Goal: Task Accomplishment & Management: Manage account settings

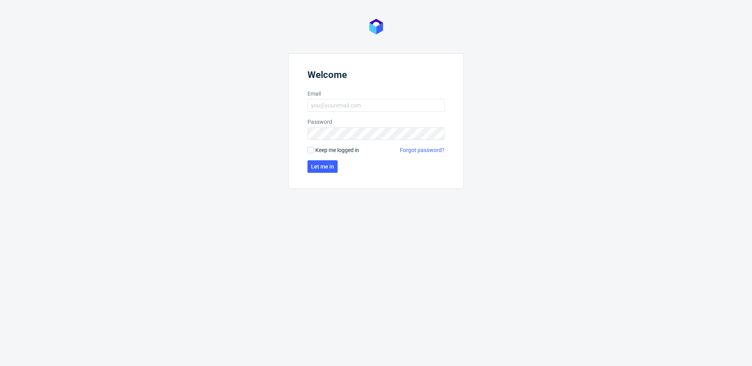
click at [352, 94] on label "Email" at bounding box center [376, 94] width 137 height 8
click at [352, 99] on input "Email" at bounding box center [376, 105] width 137 height 13
click at [352, 102] on input "Email" at bounding box center [376, 105] width 137 height 13
type input "maciej.jankowski@packhelp.com"
click at [326, 169] on span "Let me in" at bounding box center [322, 166] width 23 height 5
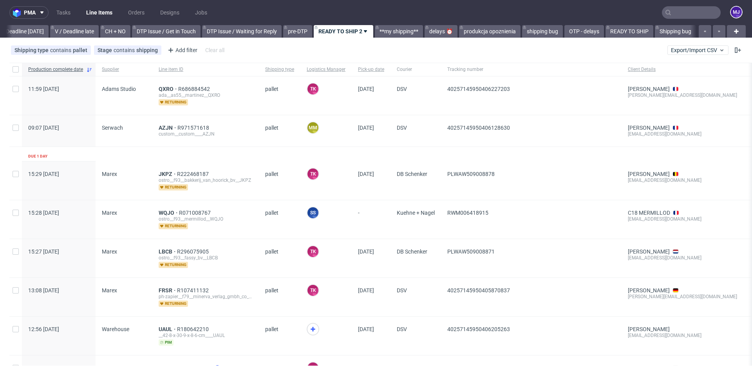
scroll to position [0, 1052]
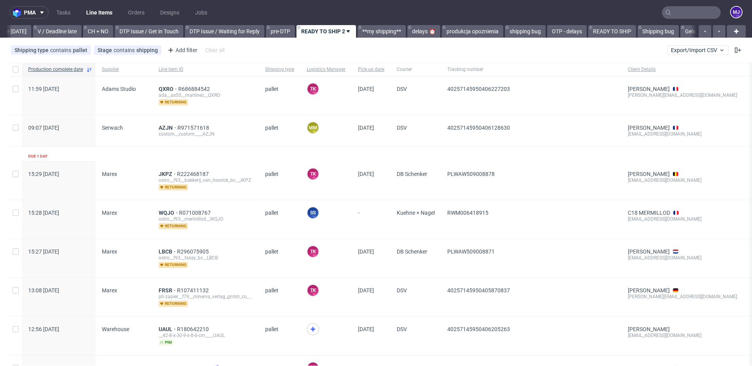
click at [677, 8] on input "text" at bounding box center [691, 12] width 59 height 13
paste input "R376525490_GSUS"
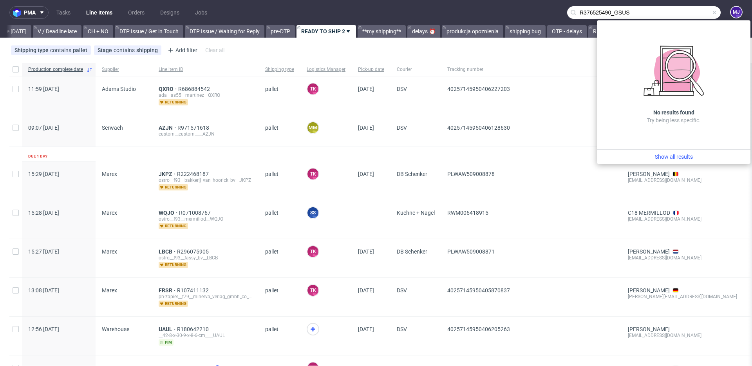
drag, startPoint x: 609, startPoint y: 12, endPoint x: 549, endPoint y: 14, distance: 60.0
click at [549, 14] on nav "pma Tasks Line Items Orders Designs Jobs R376525490_GSUS MJ" at bounding box center [376, 12] width 752 height 25
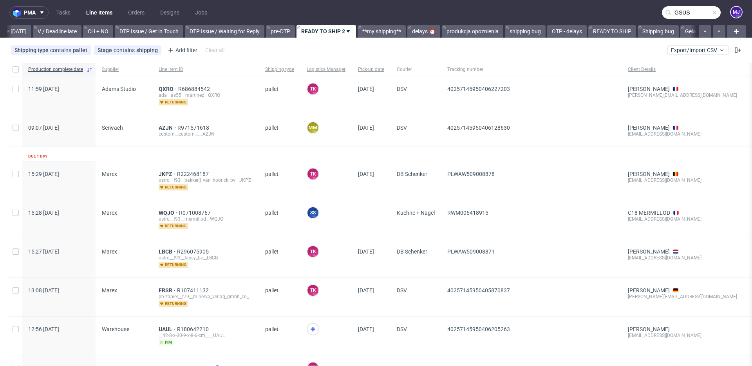
click at [690, 11] on input "GSUS" at bounding box center [691, 12] width 59 height 13
type input "GSUS"
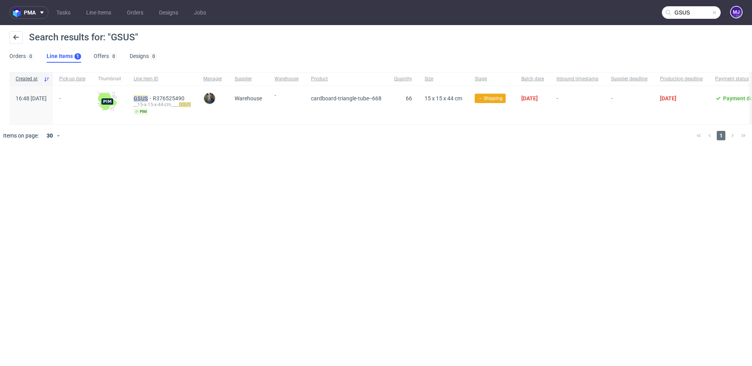
click at [148, 99] on mark "GSUS" at bounding box center [141, 98] width 15 height 6
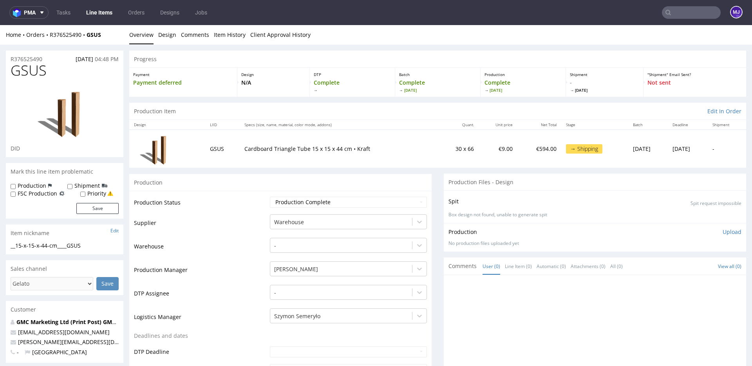
click at [681, 11] on input "text" at bounding box center [691, 12] width 59 height 13
paste input "NSRR"
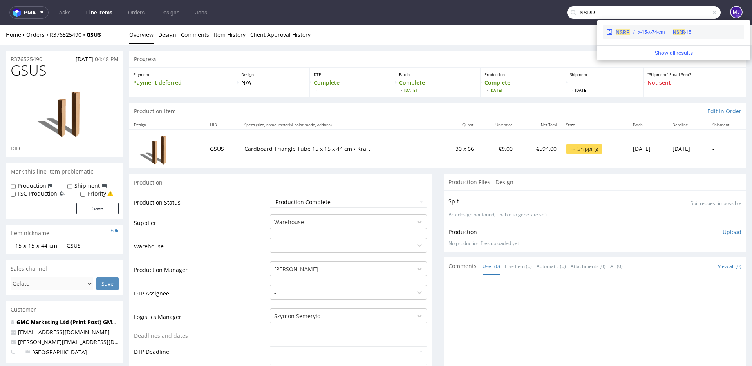
type input "NSRR"
click at [624, 30] on span "NSRR" at bounding box center [623, 32] width 14 height 6
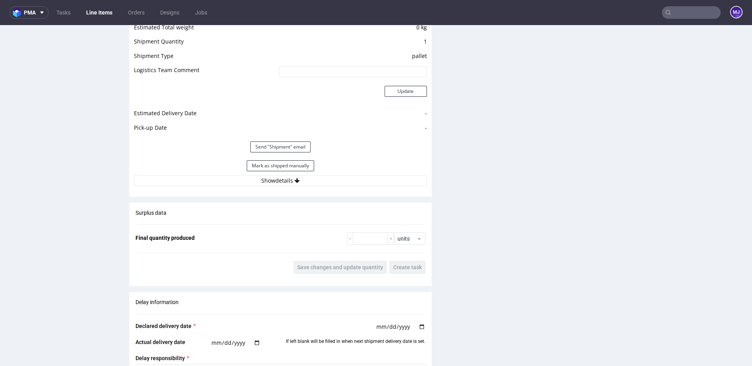
scroll to position [726, 0]
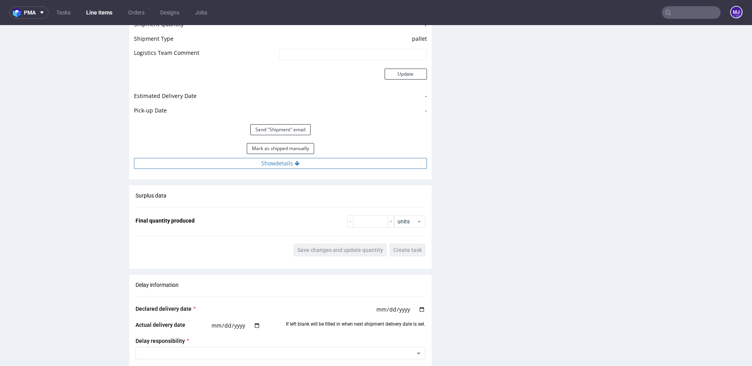
click at [280, 163] on button "Show details" at bounding box center [280, 163] width 293 height 11
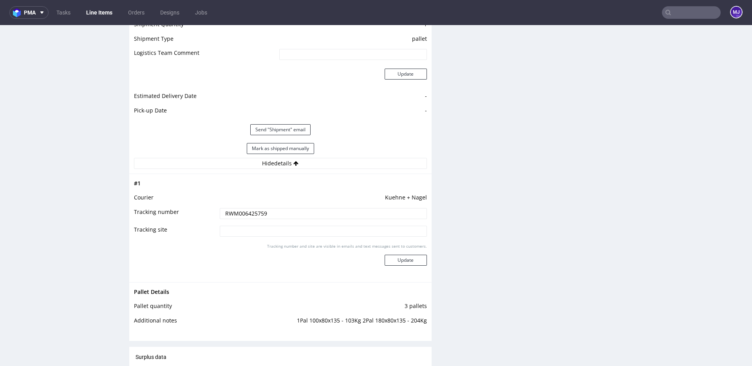
click at [247, 216] on input "RWM006425759" at bounding box center [323, 213] width 207 height 11
click at [514, 102] on div "Production Files - Design Spit Spit request impossible Box design not found, un…" at bounding box center [595, 91] width 303 height 1287
click at [686, 9] on input "text" at bounding box center [691, 12] width 59 height 13
paste input "CDRD"
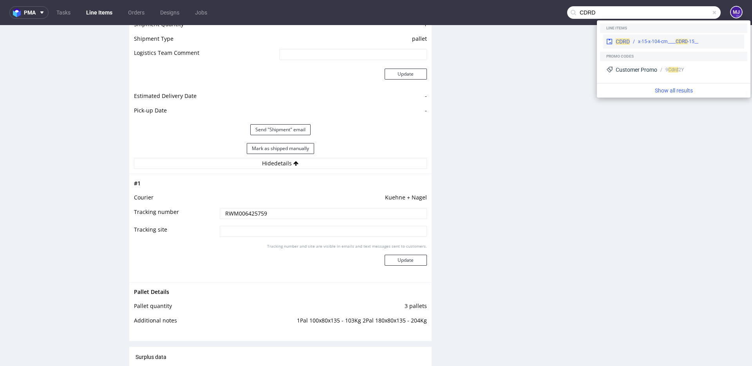
type input "CDRD"
drag, startPoint x: 631, startPoint y: 38, endPoint x: 385, endPoint y: 30, distance: 246.3
click at [631, 38] on div "__15-x-15-x-104-cm____ CDRD" at bounding box center [685, 41] width 111 height 7
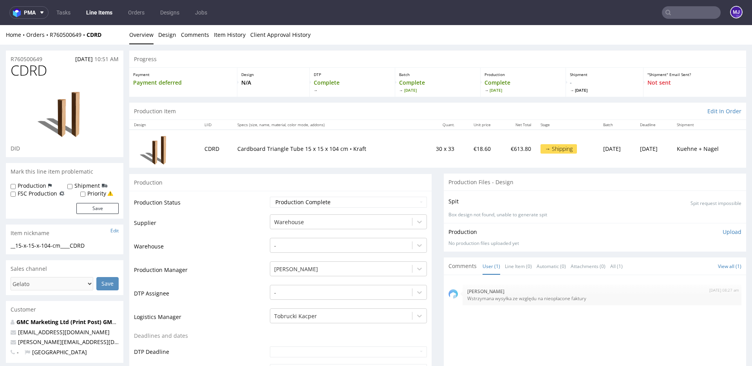
drag, startPoint x: 239, startPoint y: 126, endPoint x: 239, endPoint y: 194, distance: 68.6
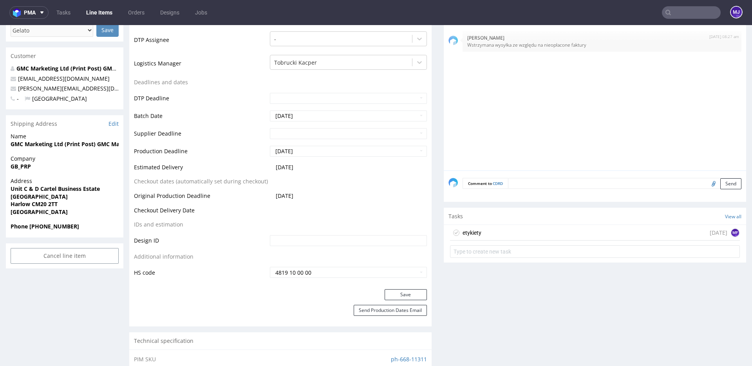
click at [237, 202] on td "Original Production Deadline" at bounding box center [201, 198] width 134 height 15
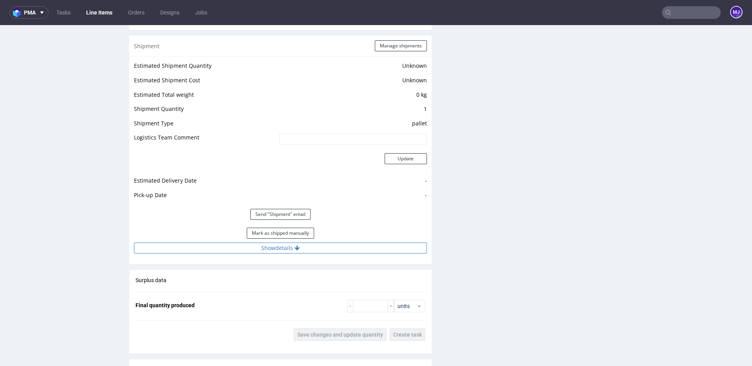
click at [263, 248] on button "Show details" at bounding box center [280, 248] width 293 height 11
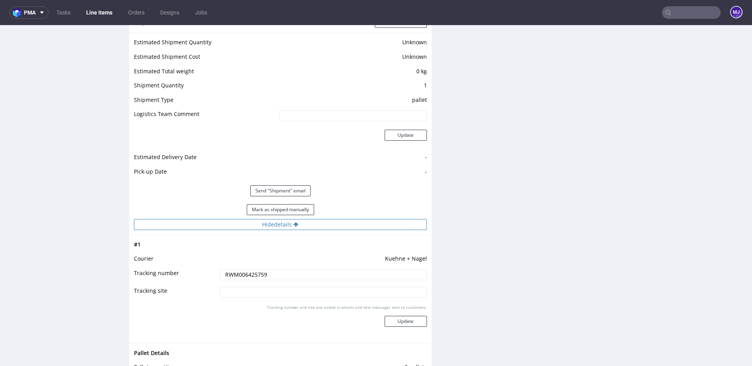
scroll to position [665, 0]
click at [676, 12] on input "text" at bounding box center [691, 12] width 59 height 13
paste input "GPVE"
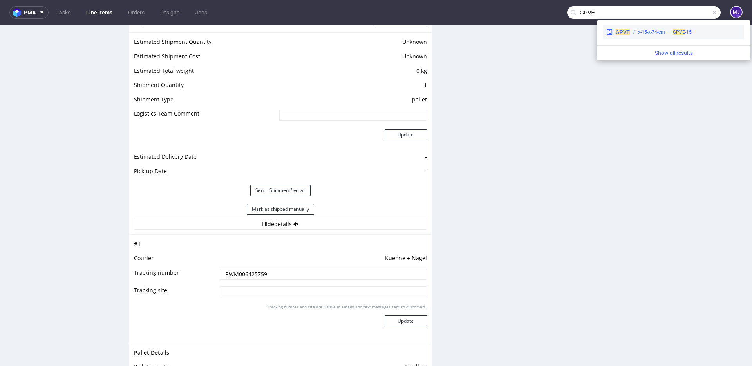
type input "GPVE"
click at [643, 32] on div "__15-x-15-x-74-cm____ GPVE" at bounding box center [667, 32] width 58 height 7
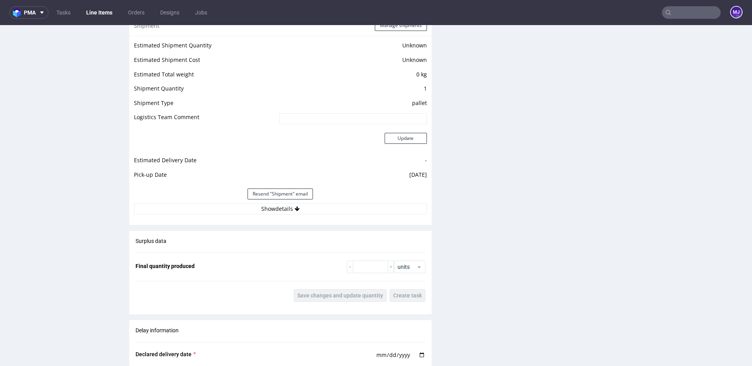
scroll to position [712, 0]
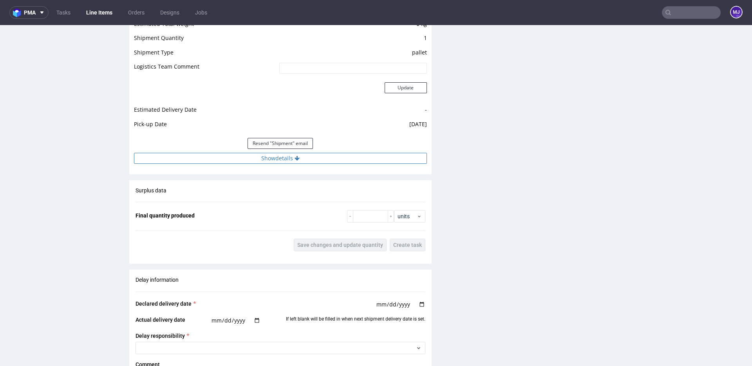
click at [282, 158] on button "Show details" at bounding box center [280, 158] width 293 height 11
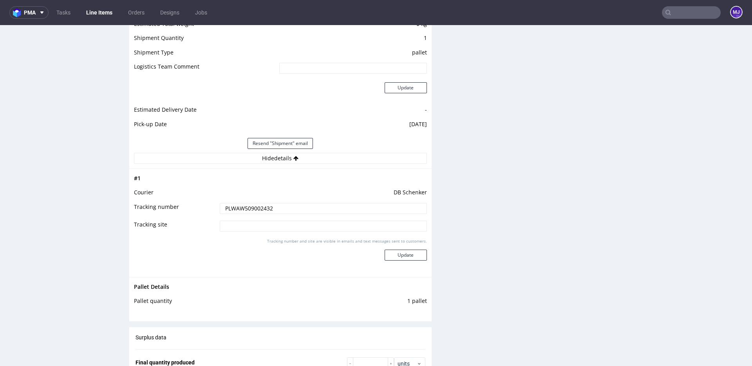
click at [262, 205] on input "PLWAW509002432" at bounding box center [323, 208] width 207 height 11
click at [527, 138] on div "Production Files - Design Spit Spit request impossible Box design not found, un…" at bounding box center [595, 89] width 303 height 1254
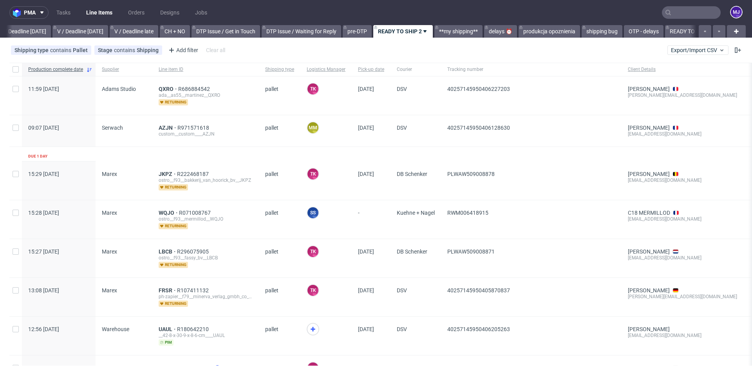
scroll to position [0, 1052]
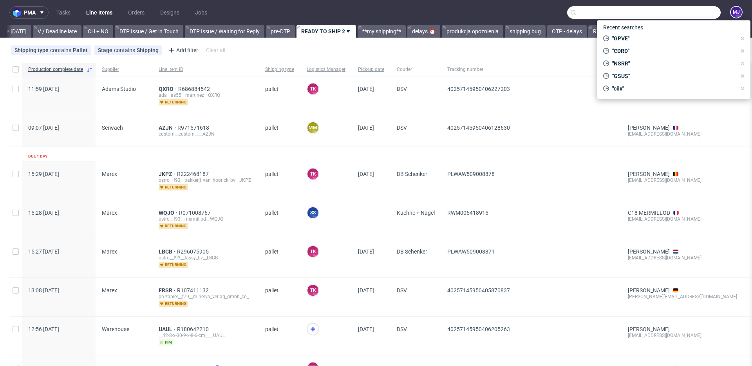
click at [667, 11] on input "text" at bounding box center [644, 12] width 154 height 13
paste input "SENK"
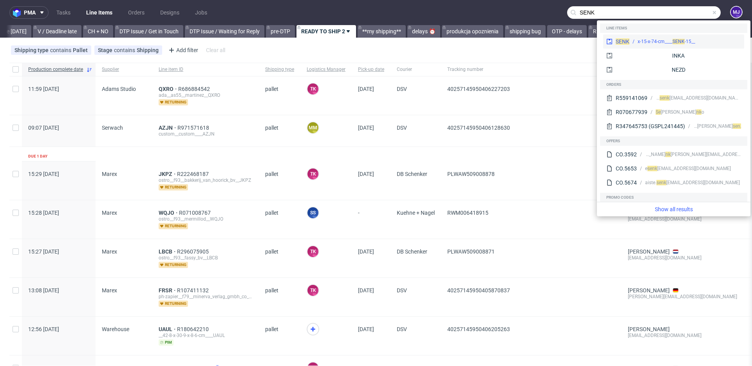
type input "SENK"
click at [625, 39] on span "SENK" at bounding box center [623, 41] width 14 height 6
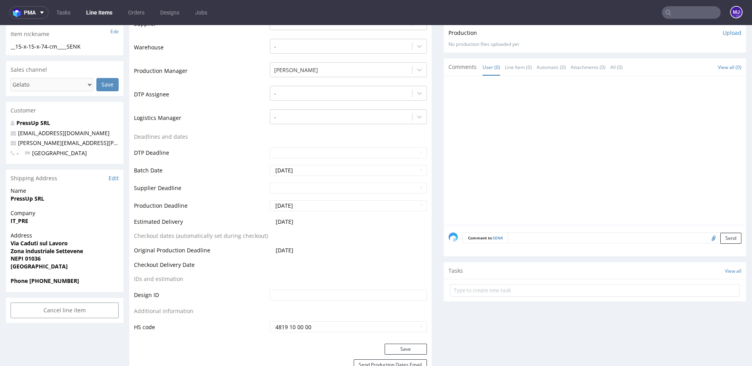
scroll to position [205, 0]
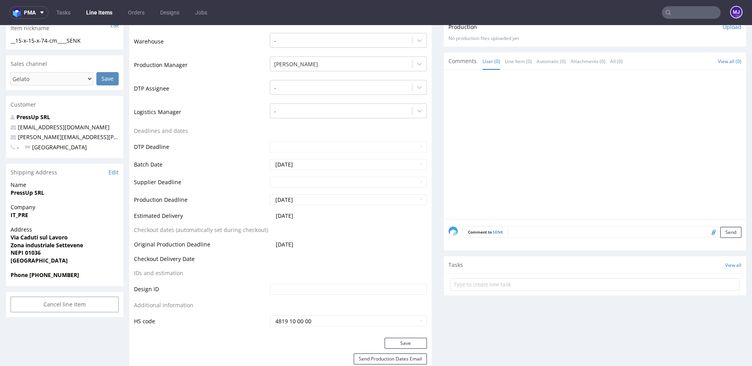
click at [14, 237] on strong "Via Caduti sul Lavoro" at bounding box center [39, 237] width 57 height 7
drag, startPoint x: 14, startPoint y: 237, endPoint x: 79, endPoint y: 276, distance: 75.9
click at [79, 276] on section "Shipping Address Edit Name PressUp SRL Company IT_PRE Address Via Caduti sul La…" at bounding box center [65, 225] width 118 height 122
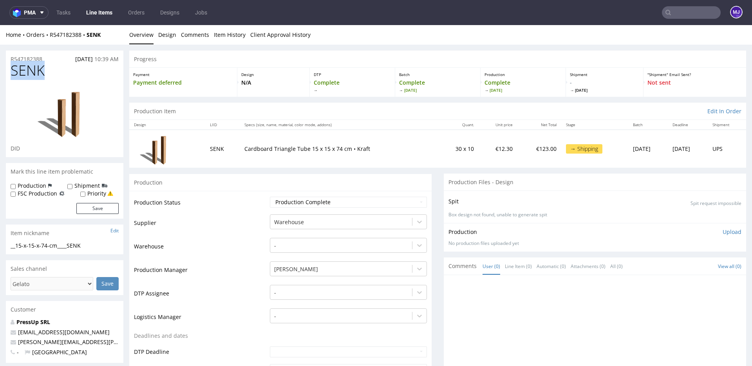
drag, startPoint x: 43, startPoint y: 71, endPoint x: 1, endPoint y: 71, distance: 41.9
copy span "SENK"
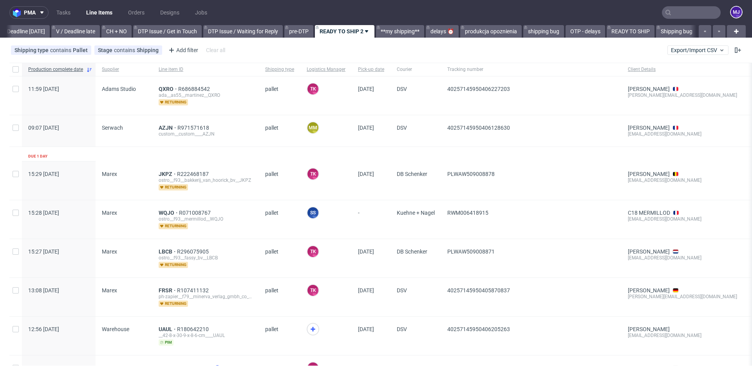
scroll to position [0, 1052]
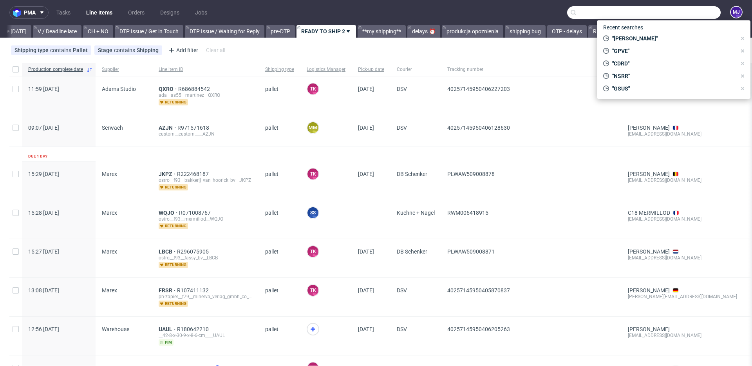
click at [691, 11] on input "text" at bounding box center [644, 12] width 154 height 13
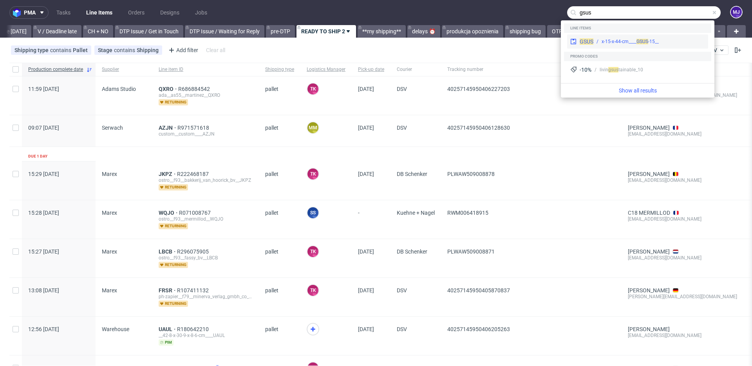
type input "gsus"
click at [607, 41] on div "__15-x-15-x-44-cm____ GSUS" at bounding box center [630, 41] width 57 height 7
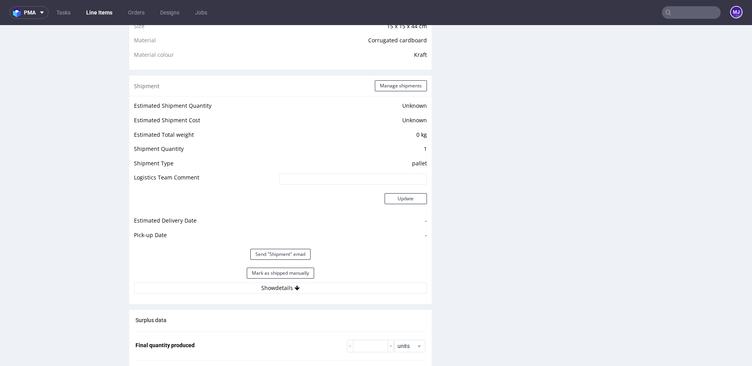
scroll to position [722, 0]
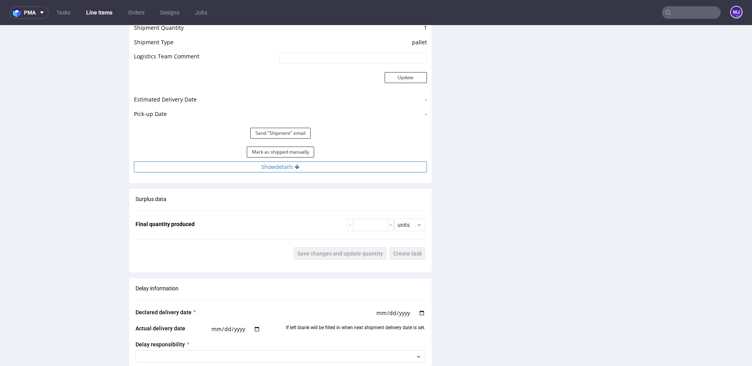
click at [265, 169] on button "Show details" at bounding box center [280, 166] width 293 height 11
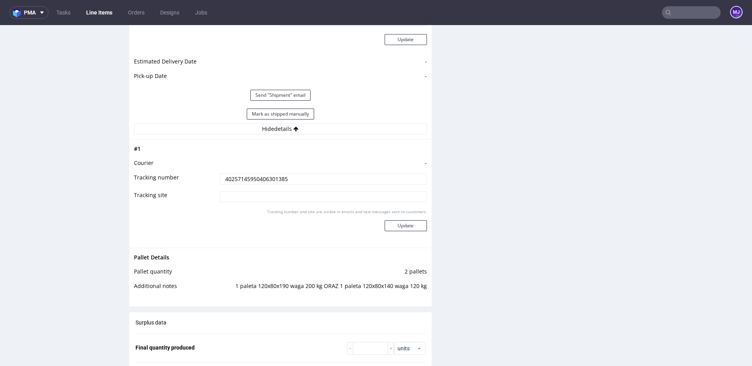
scroll to position [760, 0]
click at [489, 152] on div "Production Files - Design Spit Spit request impossible Box design not found, un…" at bounding box center [595, 57] width 303 height 1287
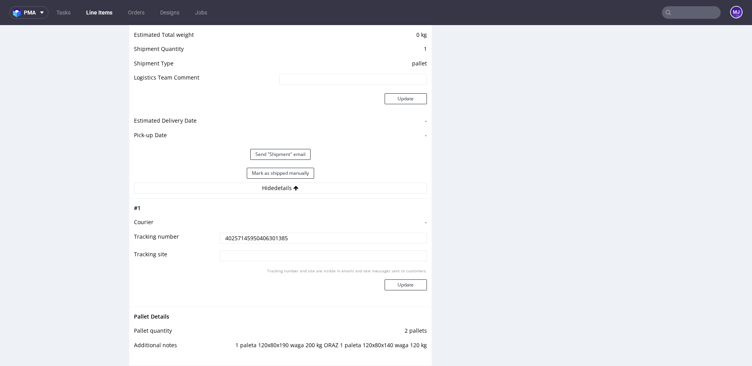
scroll to position [699, 0]
click at [504, 145] on div "Production Files - Design Spit Spit request impossible Box design not found, un…" at bounding box center [595, 117] width 303 height 1287
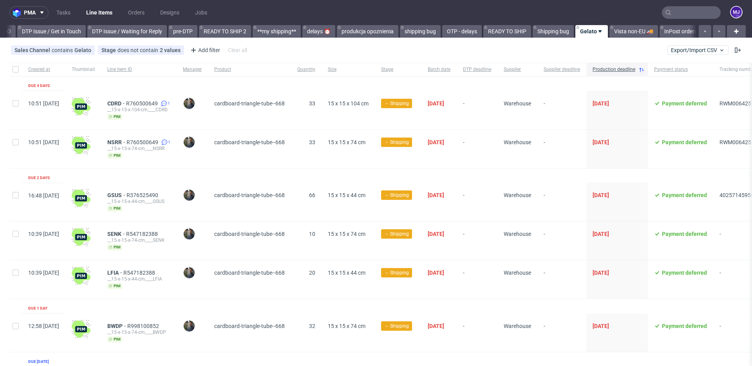
scroll to position [0, 1188]
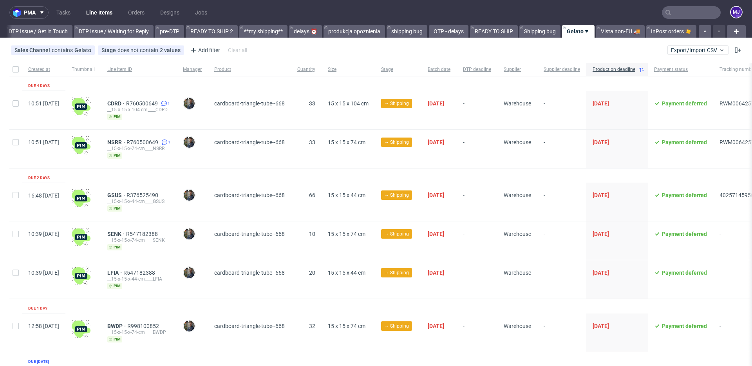
click at [686, 15] on input "text" at bounding box center [691, 12] width 59 height 13
paste input "GSUS"
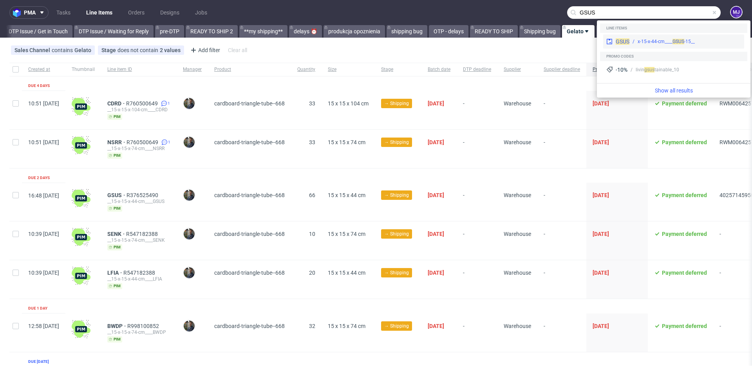
type input "GSUS"
click at [645, 42] on div "__15-x-15-x-44-cm____ GSUS" at bounding box center [666, 41] width 57 height 7
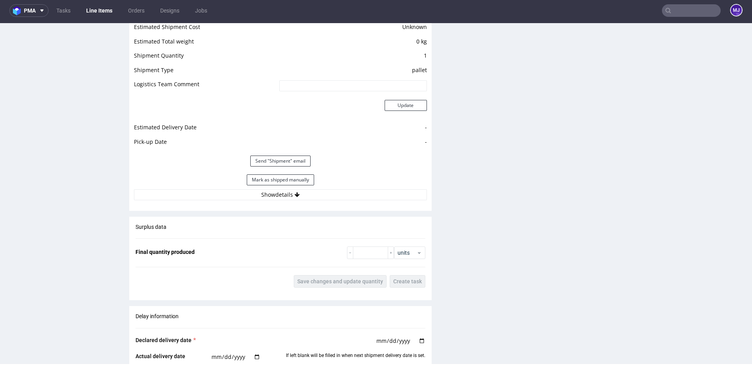
scroll to position [692, 0]
click at [297, 194] on icon at bounding box center [297, 194] width 5 height 5
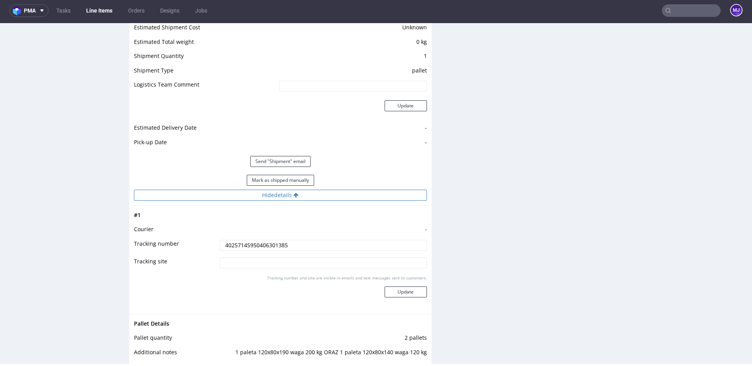
click at [299, 196] on button "Hide details" at bounding box center [280, 195] width 293 height 11
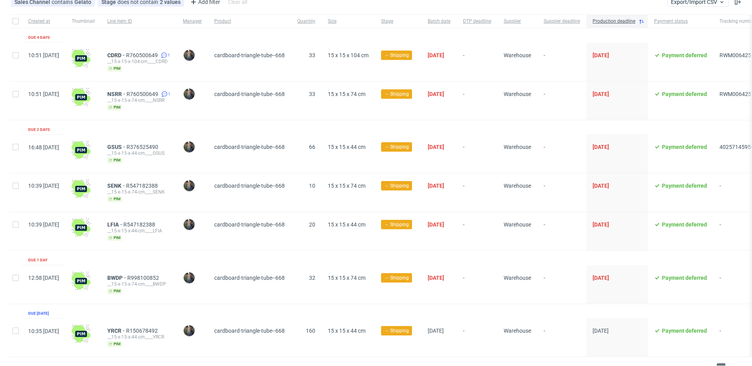
scroll to position [51, 0]
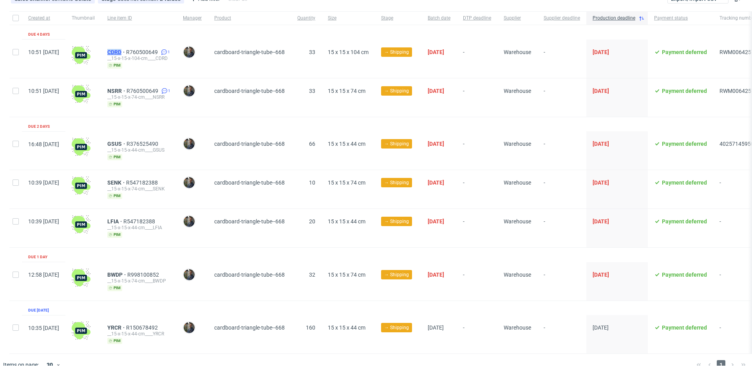
drag, startPoint x: 126, startPoint y: 50, endPoint x: 147, endPoint y: 50, distance: 20.8
click at [147, 50] on div "CDRD R760500649 1 __15-x-15-x-104-cm____CDRD pim" at bounding box center [139, 59] width 76 height 38
copy span "CDRD"
drag, startPoint x: 125, startPoint y: 144, endPoint x: 143, endPoint y: 144, distance: 18.4
click at [143, 144] on div "GSUS R376525490 __15-x-15-x-44-cm____GSUS pim" at bounding box center [139, 150] width 76 height 38
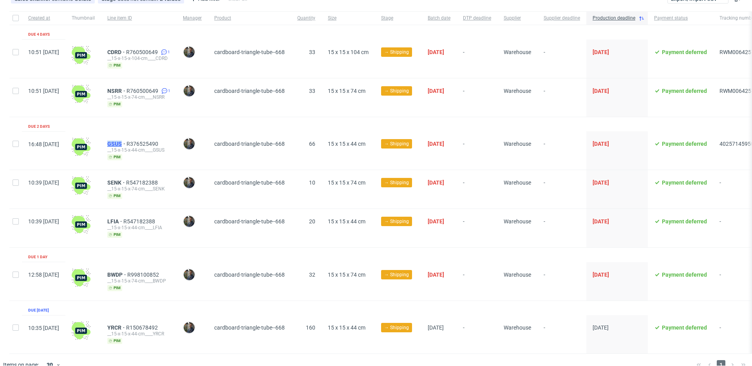
copy span "GSUS"
drag, startPoint x: 127, startPoint y: 181, endPoint x: 144, endPoint y: 181, distance: 16.5
click at [144, 181] on div "SENK R547182388 __15-x-15-x-74-cm____SENK pim" at bounding box center [139, 189] width 76 height 38
copy span "SENK"
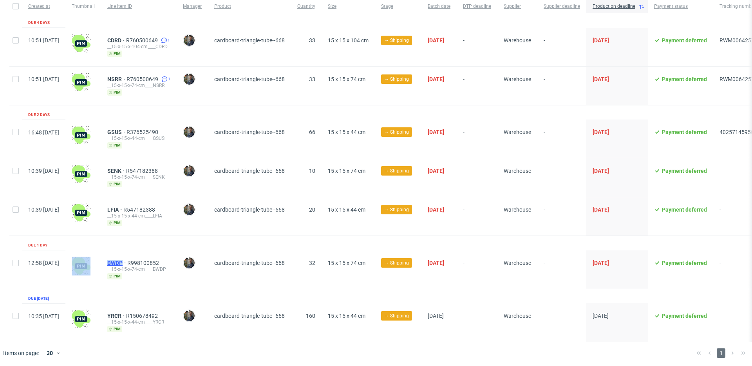
drag, startPoint x: 121, startPoint y: 263, endPoint x: 145, endPoint y: 263, distance: 23.5
click at [145, 263] on div "12:58 Tue 02.09.2025 BWDP R998100852 __15-x-15-x-74-cm____BWDP pim Maciej Sobol…" at bounding box center [426, 269] width 835 height 39
copy div "BWDP"
drag, startPoint x: 126, startPoint y: 314, endPoint x: 144, endPoint y: 314, distance: 18.0
click at [144, 314] on div "YRCR R150678492 __15-x-15-x-44-cm____YRCR pim" at bounding box center [139, 322] width 76 height 38
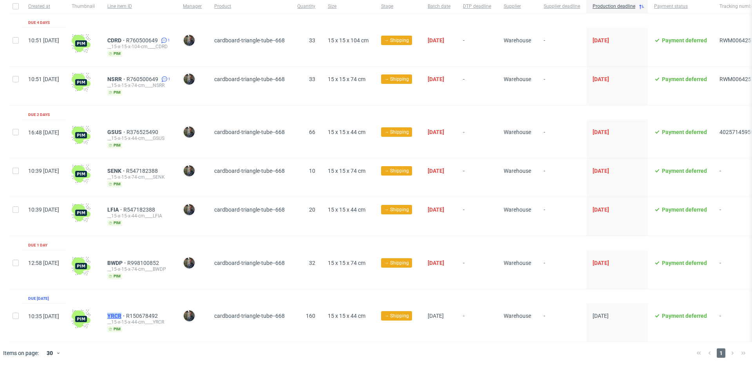
copy span "YRCR"
drag, startPoint x: 129, startPoint y: 261, endPoint x: 145, endPoint y: 261, distance: 15.7
click at [145, 261] on div "BWDP R998100852 __15-x-15-x-74-cm____BWDP pim" at bounding box center [139, 269] width 76 height 38
copy span "BWDP"
drag, startPoint x: 125, startPoint y: 316, endPoint x: 190, endPoint y: 301, distance: 66.8
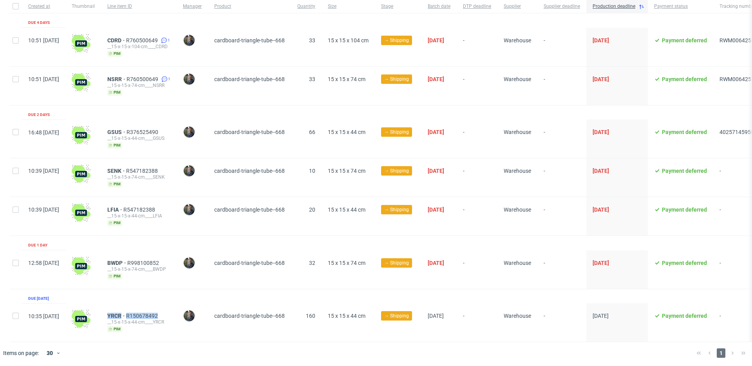
click at [177, 312] on div "YRCR R150678492 __15-x-15-x-44-cm____YRCR pim" at bounding box center [139, 322] width 76 height 38
copy div "YRCR R150678492"
drag, startPoint x: 635, startPoint y: 32, endPoint x: 635, endPoint y: -14, distance: 45.9
click at [635, 0] on html "pma Tasks Line Items Orders Designs Jobs MJ All DTP Late Shipped Shipments DTP …" at bounding box center [376, 183] width 752 height 366
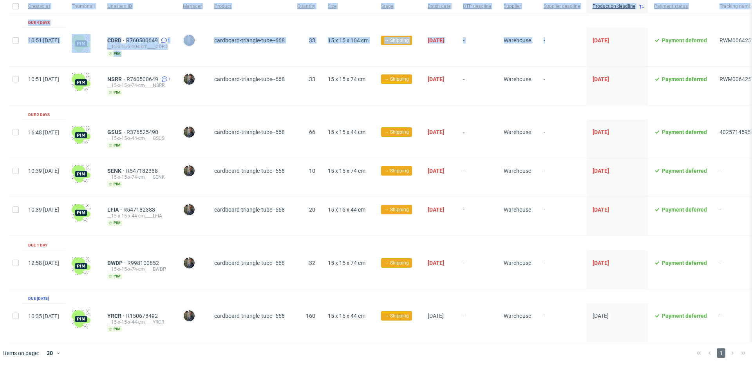
scroll to position [0, 0]
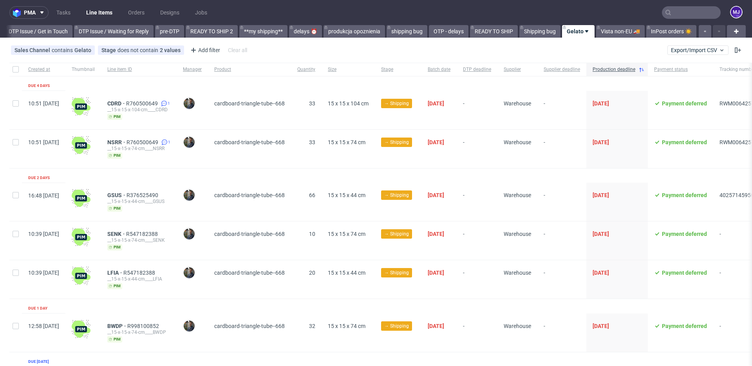
click at [690, 11] on input "text" at bounding box center [691, 12] width 59 height 13
paste input "YRCR"
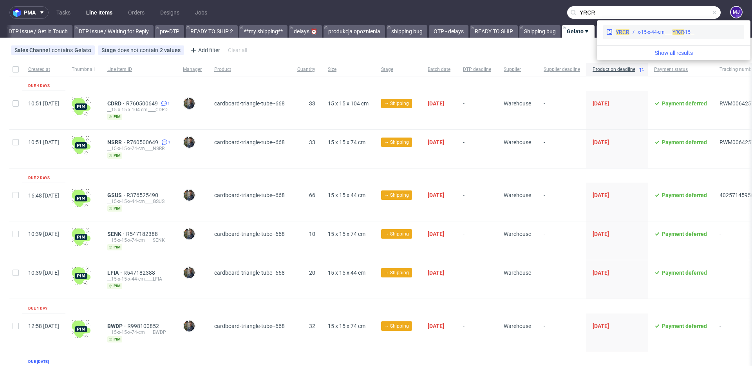
type input "YRCR"
click at [653, 31] on div "__15-x-15-x-44-cm____ YRCR" at bounding box center [666, 32] width 57 height 7
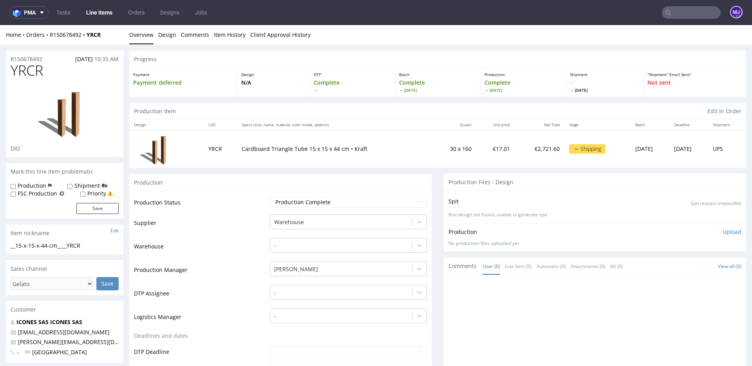
drag, startPoint x: 109, startPoint y: 134, endPoint x: 109, endPoint y: 152, distance: 18.0
click at [109, 141] on div at bounding box center [65, 112] width 108 height 65
click at [111, 42] on div "Home Orders R150678492 YRCR Overview Design Comments Item History Client Approv…" at bounding box center [376, 35] width 752 height 20
drag, startPoint x: 111, startPoint y: 37, endPoint x: 44, endPoint y: 37, distance: 66.6
click at [44, 37] on div "Home Orders R150678492 YRCR" at bounding box center [65, 35] width 118 height 8
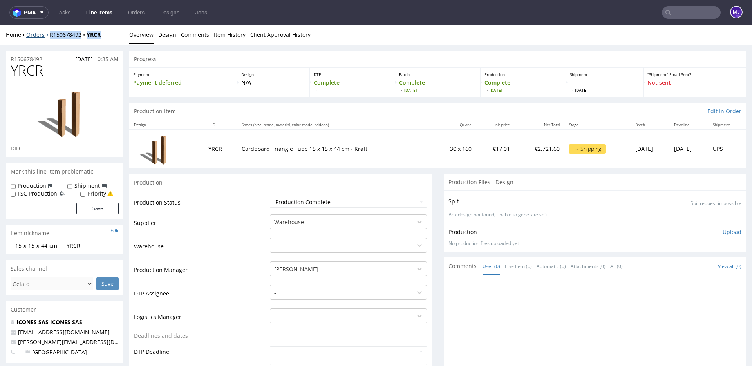
copy div "R150678492 YRCR"
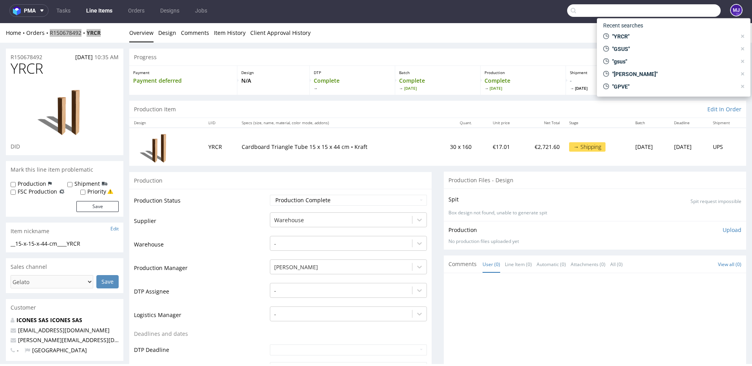
paste input "GSUS"
click at [680, 9] on input "text" at bounding box center [644, 10] width 154 height 13
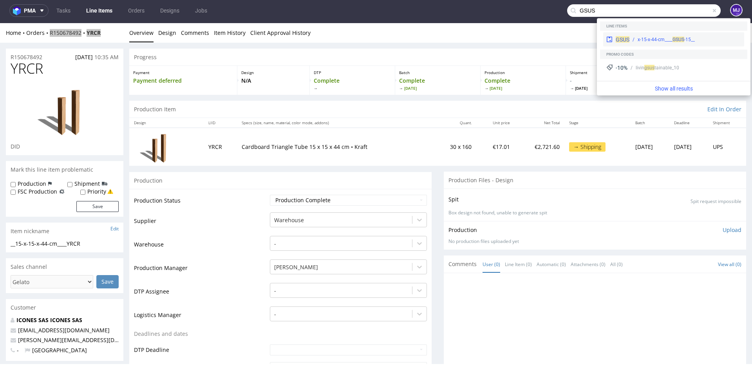
type input "GSUS"
click at [629, 37] on span "GSUS" at bounding box center [623, 39] width 14 height 6
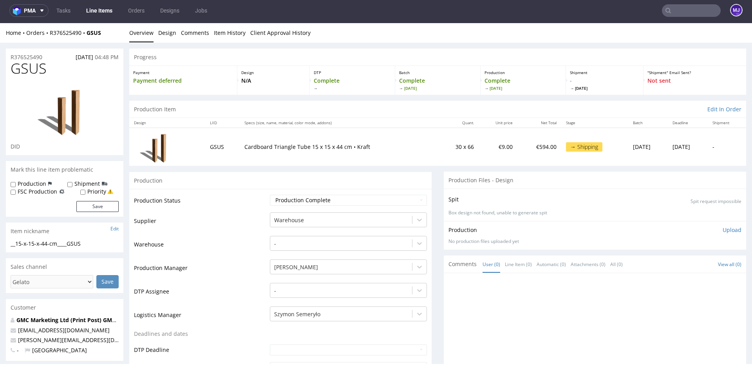
click at [221, 200] on td "Production Status" at bounding box center [201, 203] width 134 height 18
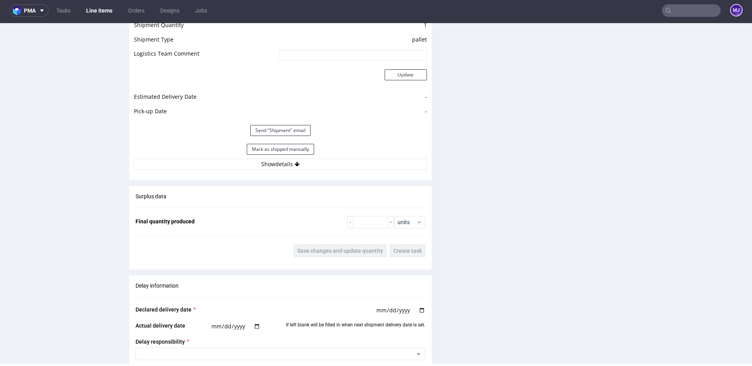
scroll to position [729, 0]
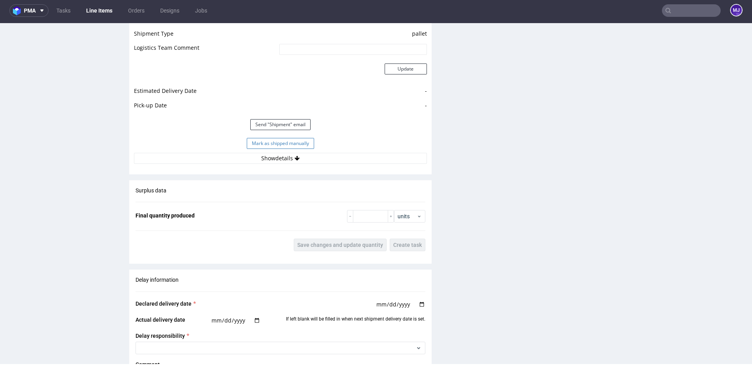
click at [307, 145] on button "Mark as shipped manually" at bounding box center [280, 143] width 67 height 11
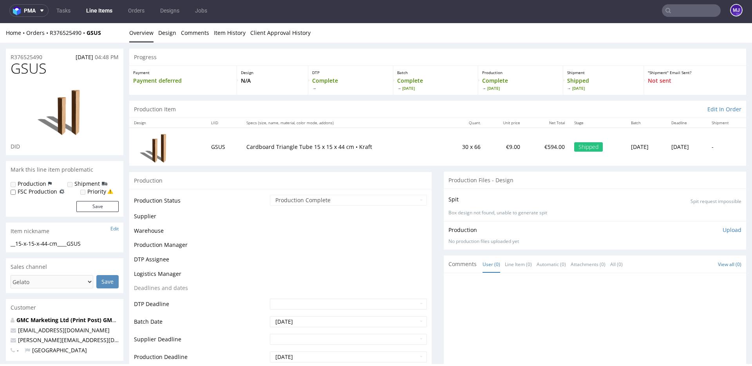
scroll to position [0, 0]
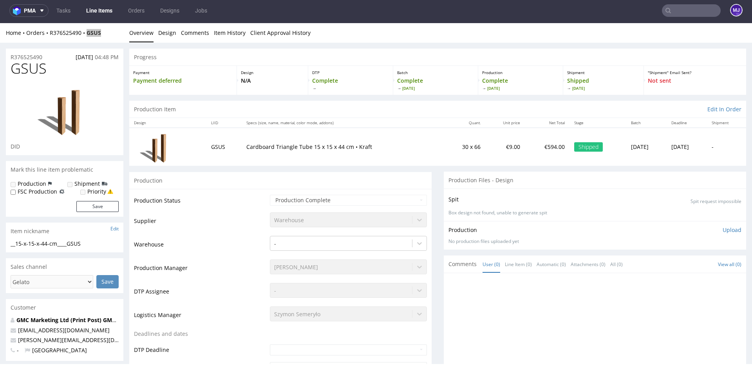
click at [673, 13] on input "text" at bounding box center [691, 10] width 59 height 13
paste input "NSRR"
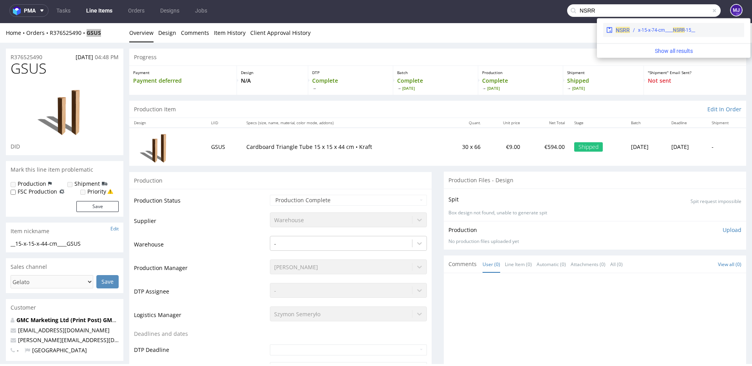
type input "NSRR"
click at [639, 30] on div "__15-x-15-x-74-cm____ NSRR" at bounding box center [666, 30] width 57 height 7
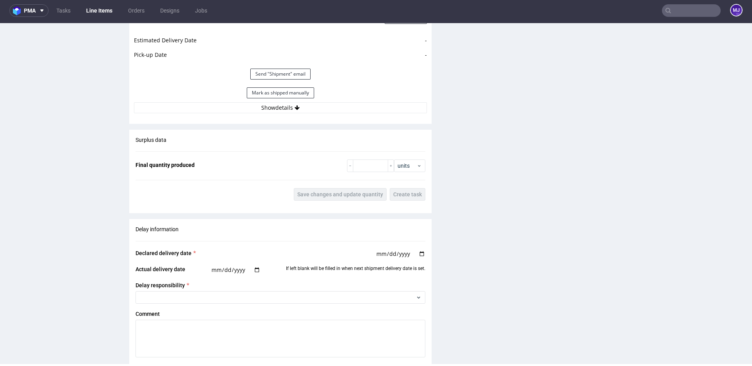
scroll to position [778, 0]
click at [271, 94] on button "Mark as shipped manually" at bounding box center [280, 94] width 67 height 11
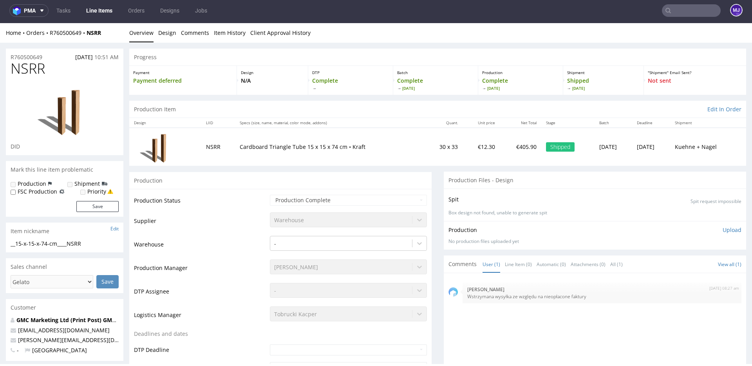
scroll to position [0, 0]
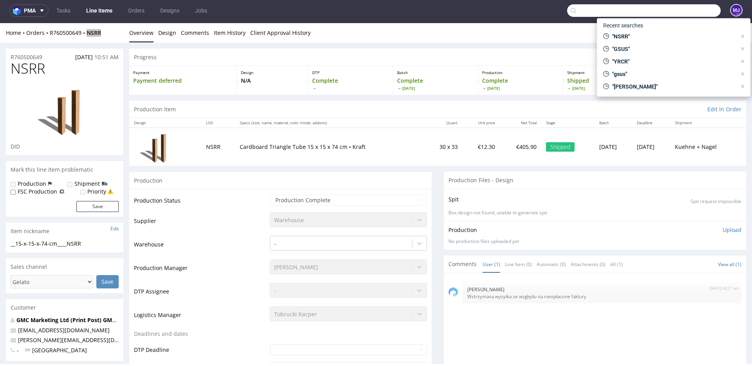
click at [681, 15] on input "text" at bounding box center [644, 10] width 154 height 13
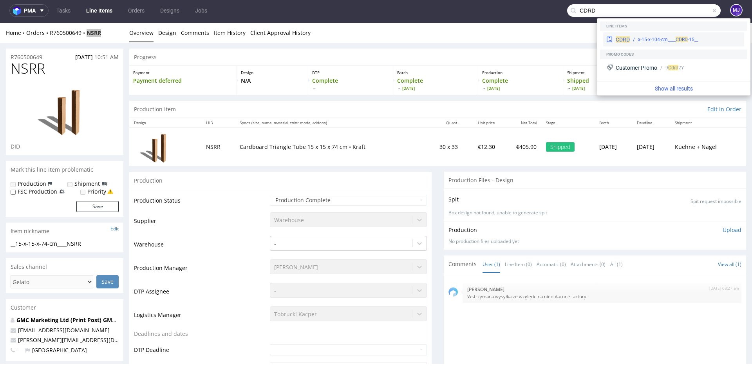
type input "CDRD"
click at [631, 38] on div "__15-x-15-x-104-cm____ CDRD" at bounding box center [685, 39] width 111 height 7
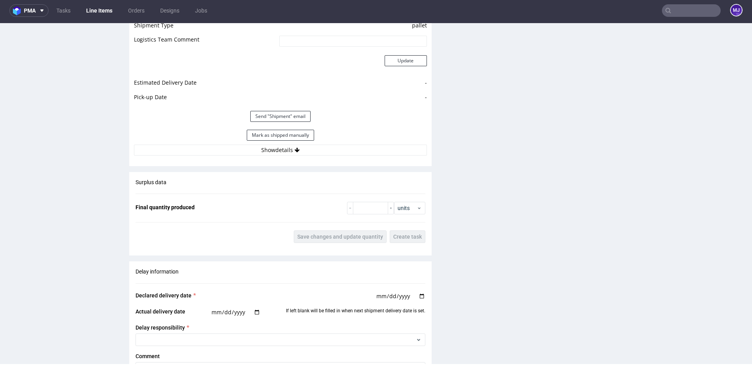
scroll to position [738, 0]
click at [276, 134] on button "Mark as shipped manually" at bounding box center [280, 134] width 67 height 11
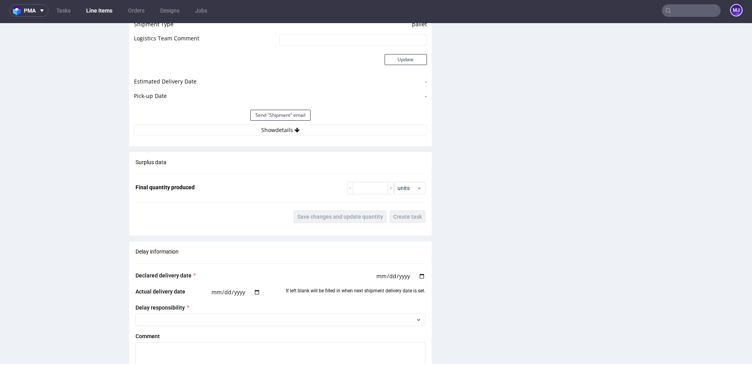
click at [673, 13] on input "text" at bounding box center [691, 10] width 59 height 13
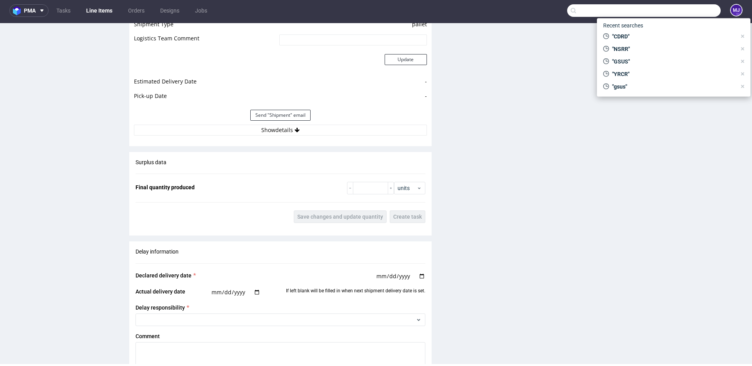
paste input "GPVE"
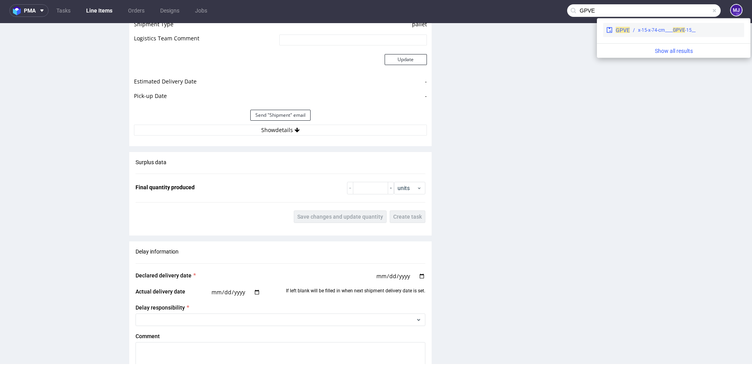
type input "GPVE"
drag, startPoint x: 649, startPoint y: 31, endPoint x: 646, endPoint y: 8, distance: 23.3
click at [649, 31] on div "__15-x-15-x-74-cm____ GPVE" at bounding box center [667, 30] width 58 height 7
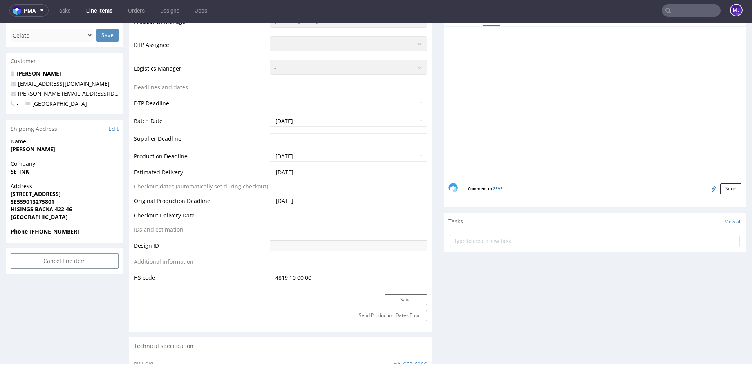
scroll to position [321, 0]
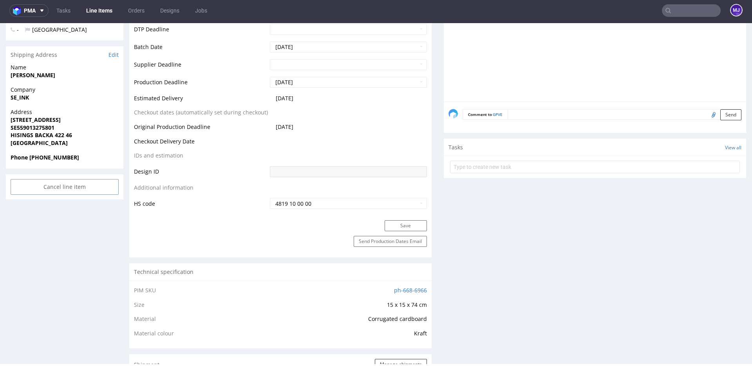
click at [672, 9] on input "text" at bounding box center [691, 10] width 59 height 13
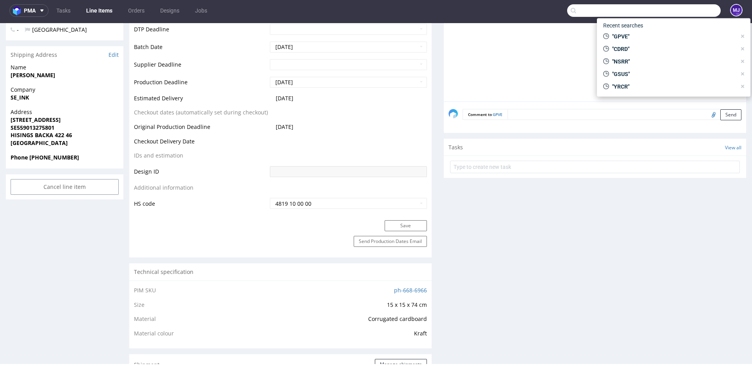
paste input "HQWW"
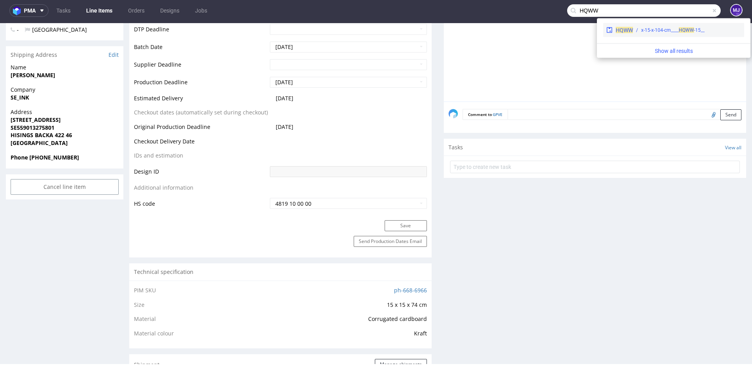
type input "HQWW"
click at [621, 30] on span "HQWW" at bounding box center [624, 30] width 17 height 6
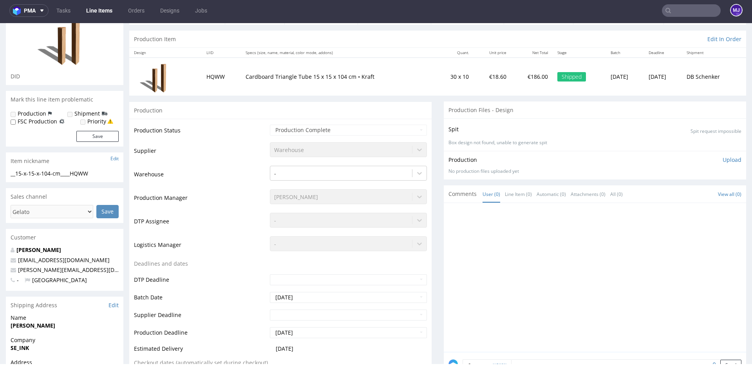
scroll to position [79, 0]
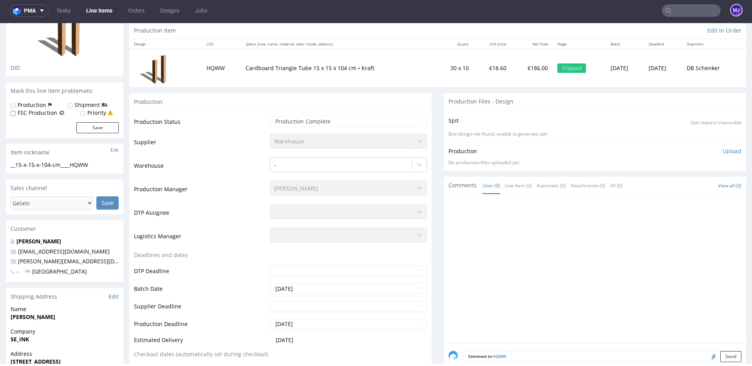
click at [672, 10] on input "text" at bounding box center [691, 10] width 59 height 13
paste input "YAJP"
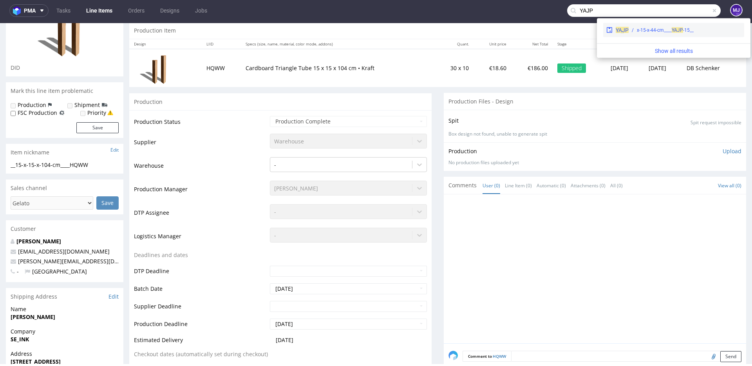
type input "YAJP"
click at [646, 29] on div "__15-x-15-x-44-cm____ YAJP" at bounding box center [665, 30] width 57 height 7
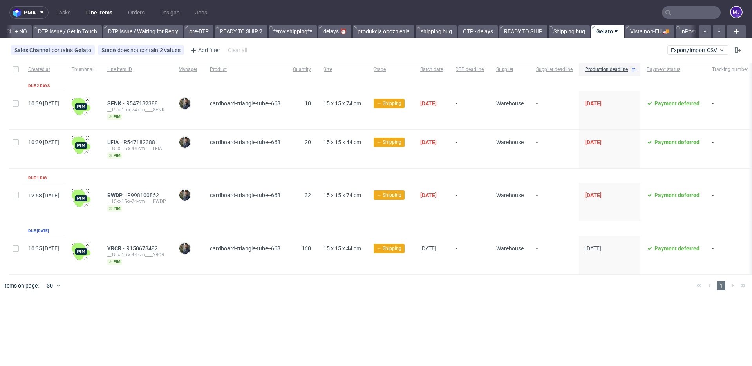
scroll to position [0, 1182]
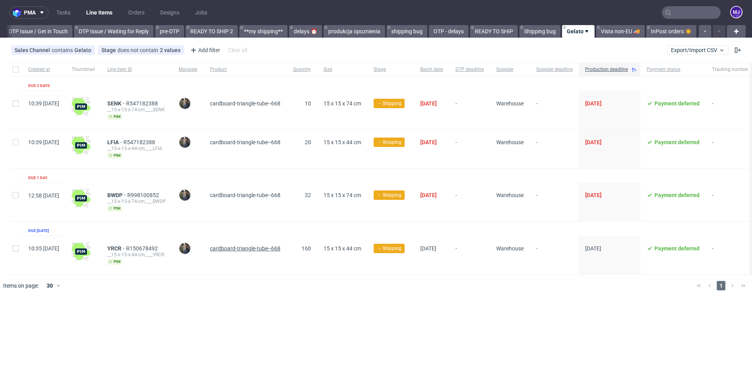
click at [281, 250] on span "cardboard-triangle-tube--668" at bounding box center [245, 248] width 71 height 6
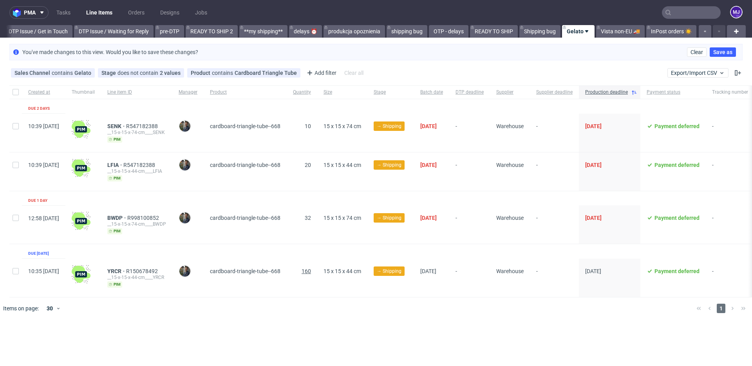
click at [311, 270] on span "160" at bounding box center [306, 271] width 9 height 6
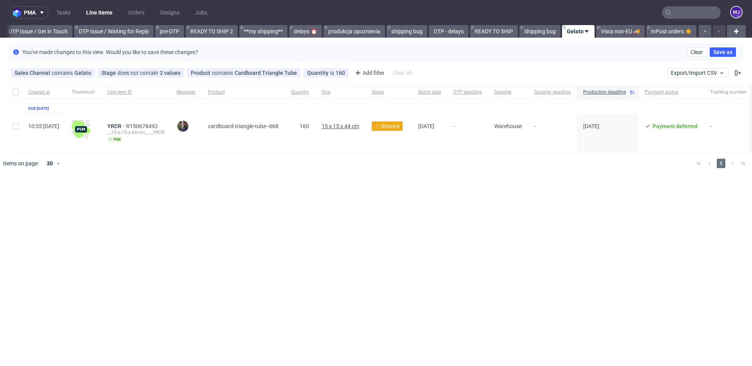
click at [349, 124] on span "15 x 15 x 44 cm" at bounding box center [341, 126] width 38 height 6
click at [176, 73] on icon at bounding box center [177, 73] width 6 height 6
click at [262, 223] on div "pma Tasks Line Items Orders Designs Jobs MJ All DTP Late Shipped Shipments DTP …" at bounding box center [376, 183] width 752 height 366
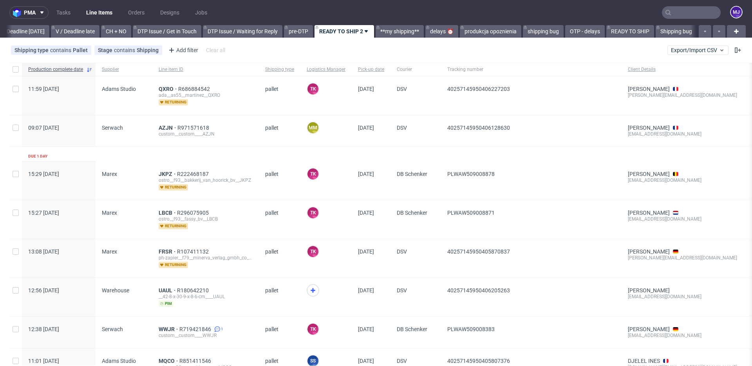
click at [682, 9] on input "text" at bounding box center [691, 12] width 59 height 13
paste input "SENK"
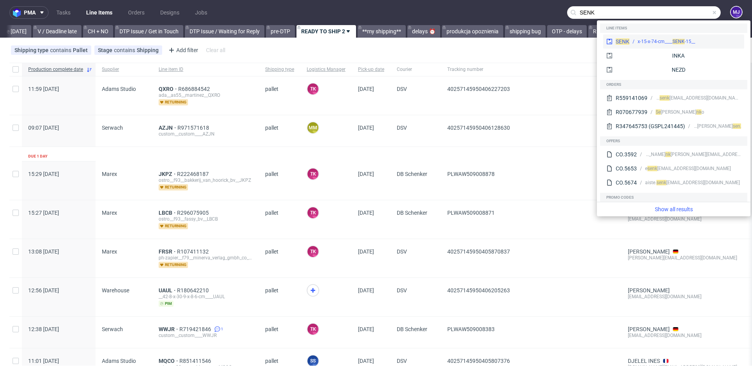
type input "SENK"
click at [649, 41] on div "__15-x-15-x-74-cm____ [PERSON_NAME]" at bounding box center [667, 41] width 58 height 7
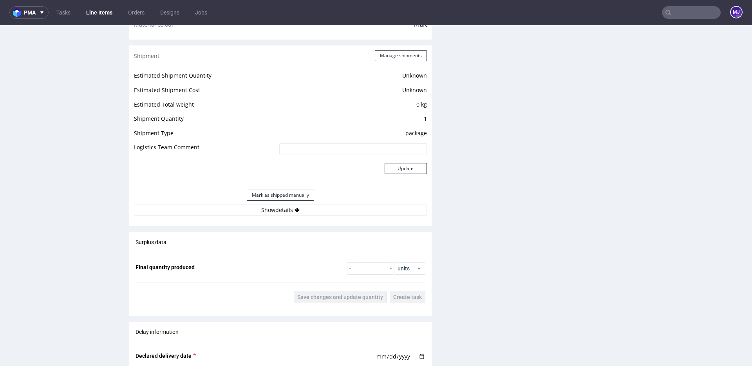
scroll to position [659, 0]
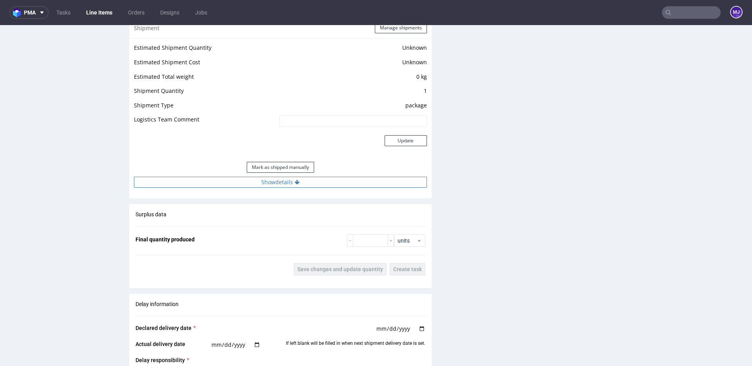
click at [256, 182] on button "Show details" at bounding box center [280, 182] width 293 height 11
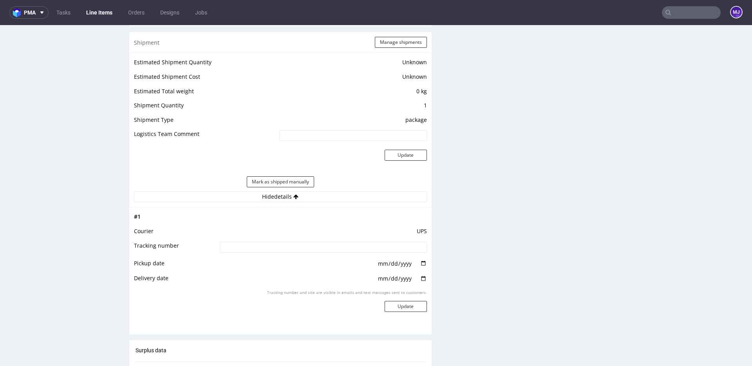
scroll to position [635, 0]
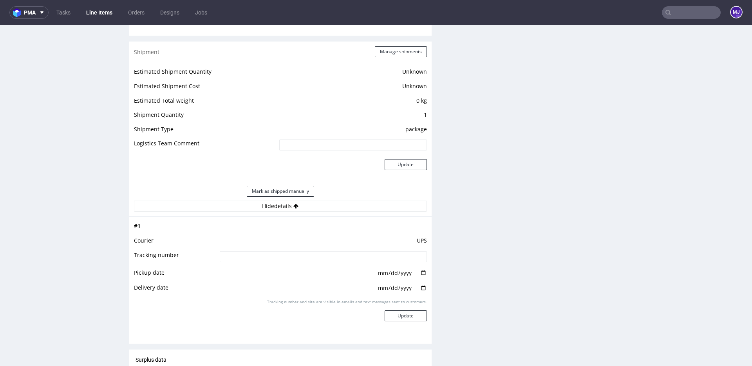
click at [409, 132] on td "package" at bounding box center [352, 132] width 150 height 15
click at [419, 132] on td "package" at bounding box center [352, 132] width 150 height 15
click at [437, 132] on div "Progress Payment Payment deferred Design N/A DTP Complete Batch Complete Wed 3 …" at bounding box center [437, 111] width 617 height 1393
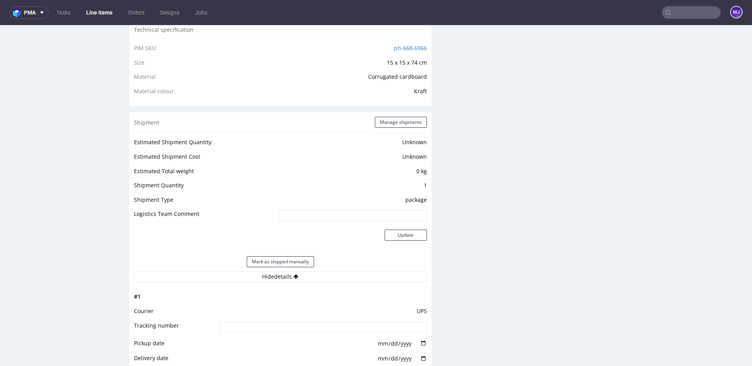
scroll to position [564, 0]
click at [390, 122] on button "Manage shipments" at bounding box center [401, 122] width 52 height 11
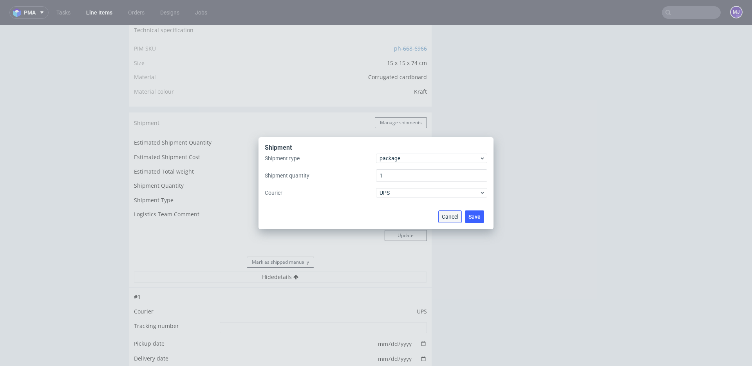
click at [454, 216] on span "Cancel" at bounding box center [450, 216] width 16 height 5
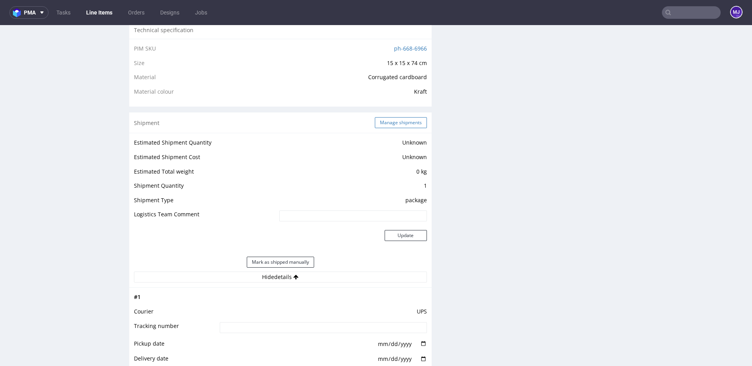
click at [398, 121] on button "Manage shipments" at bounding box center [401, 122] width 52 height 11
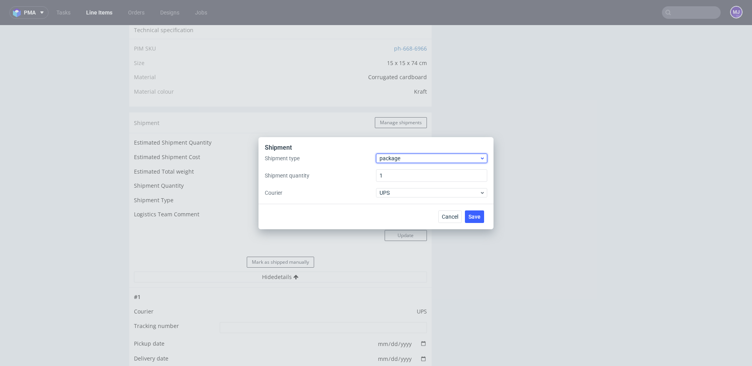
click at [429, 156] on span "package" at bounding box center [430, 158] width 100 height 8
click at [426, 178] on div "pallet" at bounding box center [431, 175] width 105 height 14
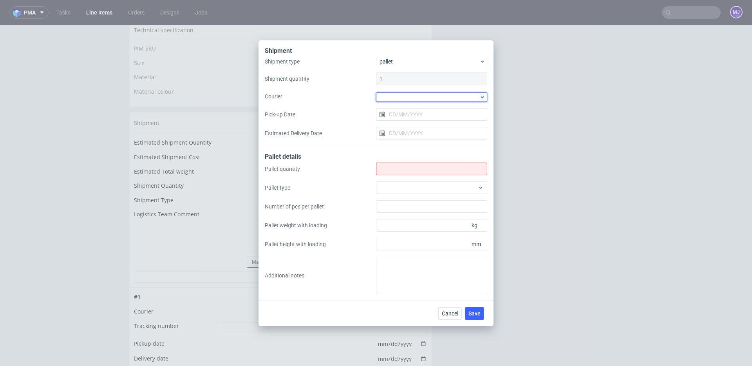
click at [417, 99] on div at bounding box center [431, 96] width 111 height 9
click at [413, 118] on div "Kuehne + Nagel" at bounding box center [431, 113] width 105 height 14
click at [409, 114] on input "Pick-up Date" at bounding box center [431, 113] width 111 height 13
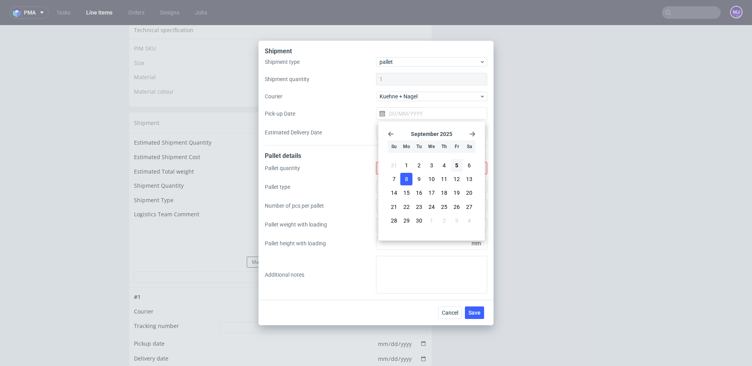
click at [409, 178] on button "8" at bounding box center [407, 179] width 12 height 13
type input "08/09/2025"
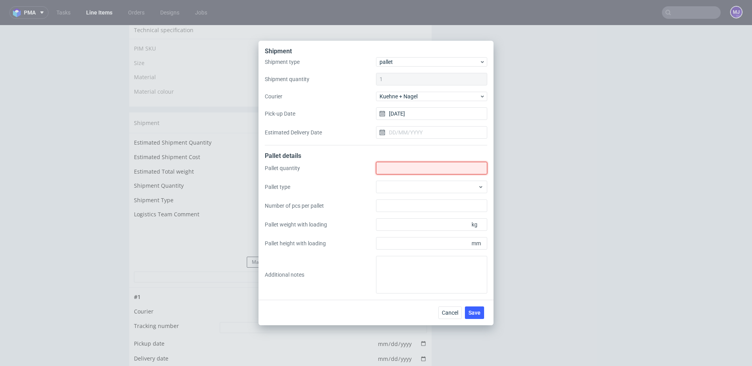
click at [398, 170] on input "Shipment type" at bounding box center [431, 168] width 111 height 13
click at [386, 165] on input "Shipment type" at bounding box center [431, 168] width 111 height 13
type input "2"
click at [473, 315] on span "Save" at bounding box center [475, 312] width 12 height 5
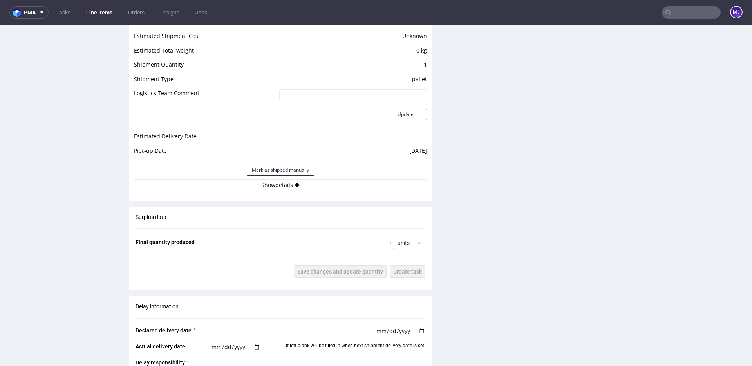
scroll to position [727, 0]
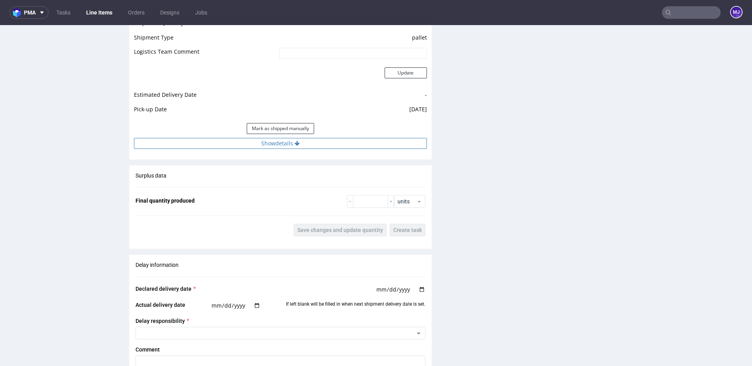
click at [288, 141] on button "Show details" at bounding box center [280, 143] width 293 height 11
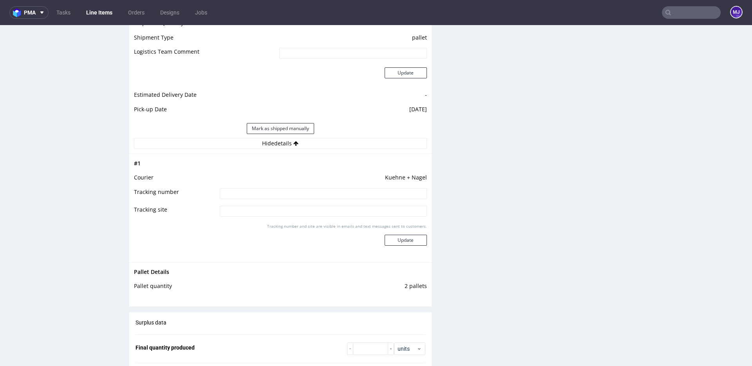
click at [297, 190] on input at bounding box center [323, 193] width 207 height 11
paste input "RWM006427112"
type input "RWM006427112"
click at [411, 239] on button "Update" at bounding box center [406, 240] width 42 height 11
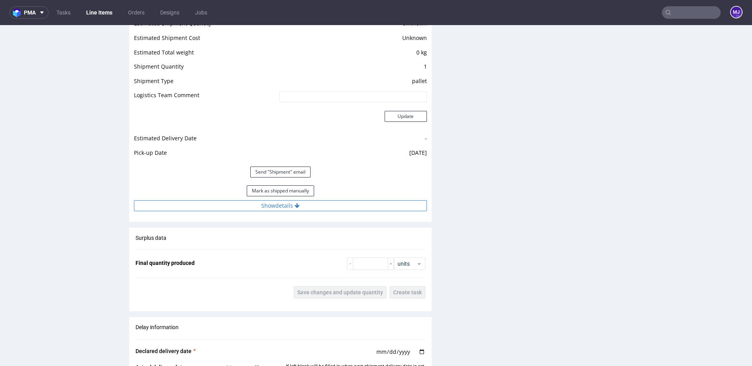
scroll to position [686, 0]
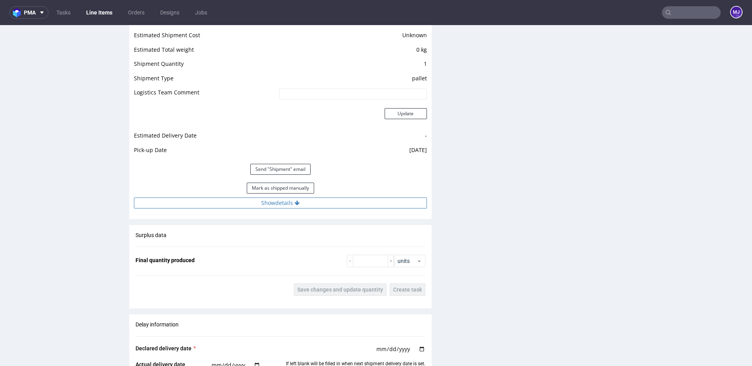
click at [307, 201] on button "Show details" at bounding box center [280, 203] width 293 height 11
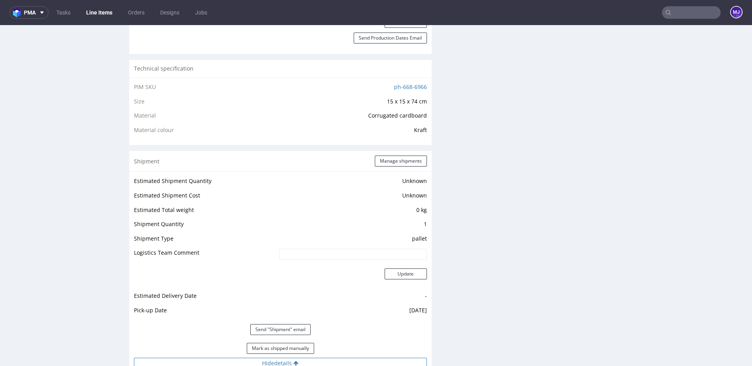
scroll to position [524, 0]
click at [384, 163] on button "Manage shipments" at bounding box center [401, 162] width 52 height 11
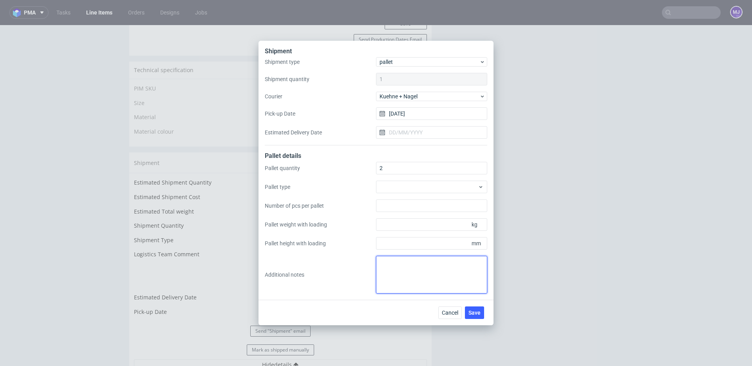
click at [401, 266] on textarea at bounding box center [431, 275] width 111 height 38
type textarea "1 paleta 120x100x60 waga 92 kg 1 paleta 120x80x80 waga 86 kg"
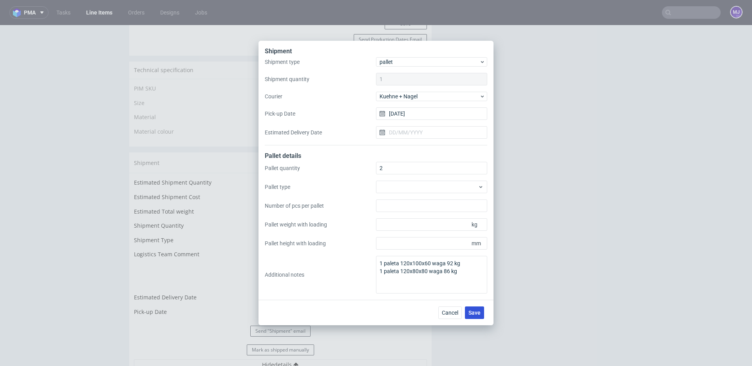
click at [475, 313] on span "Save" at bounding box center [475, 312] width 12 height 5
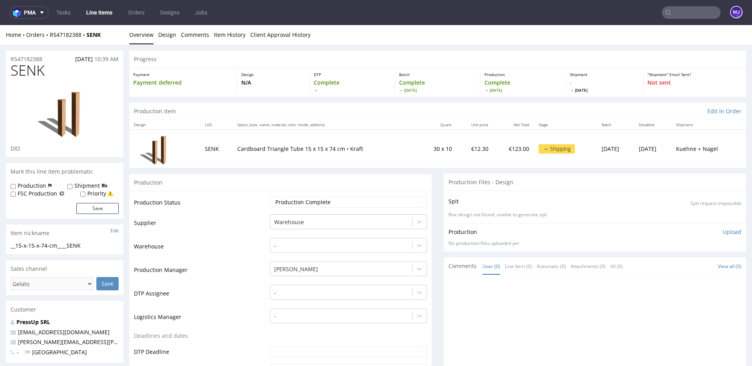
drag, startPoint x: 251, startPoint y: 231, endPoint x: 264, endPoint y: 325, distance: 95.0
click at [264, 325] on tbody "Production Status Waiting for Artwork Waiting for Diecut Waiting for Mockup Wai…" at bounding box center [280, 364] width 293 height 336
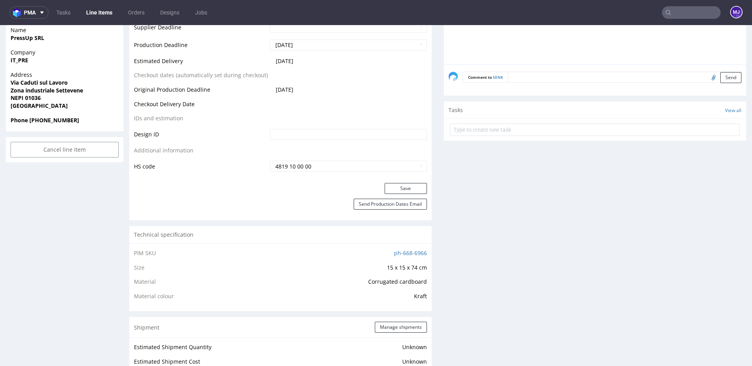
click at [258, 254] on td "ph-668-6966" at bounding box center [339, 255] width 176 height 15
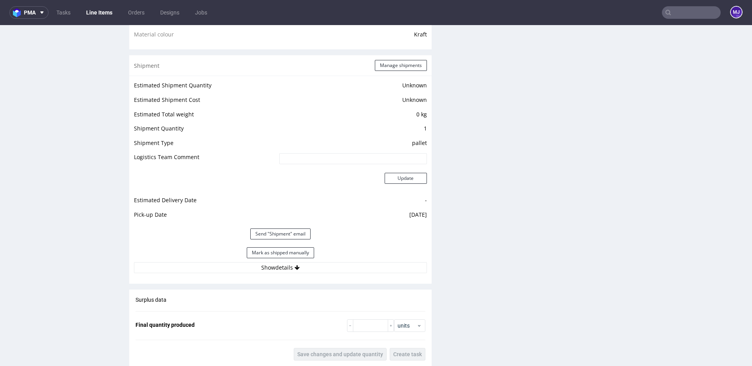
scroll to position [631, 0]
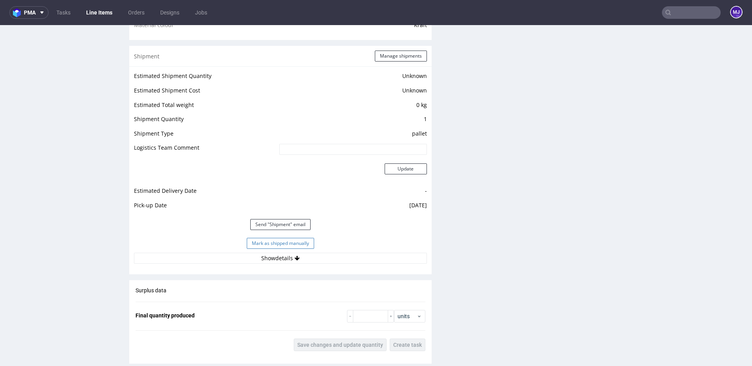
click at [302, 243] on button "Mark as shipped manually" at bounding box center [280, 243] width 67 height 11
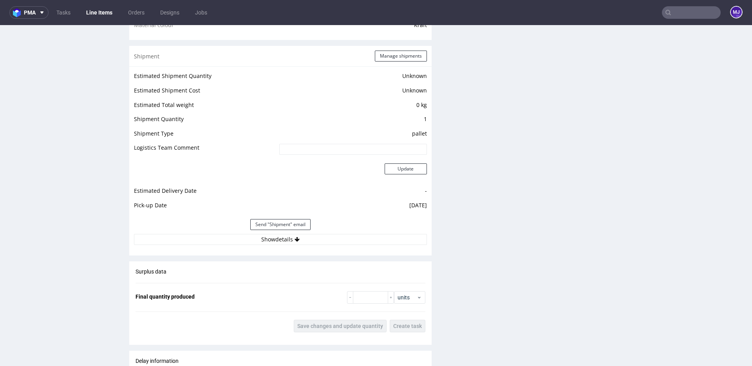
click at [683, 13] on input "text" at bounding box center [691, 12] width 59 height 13
paste input "LFIA"
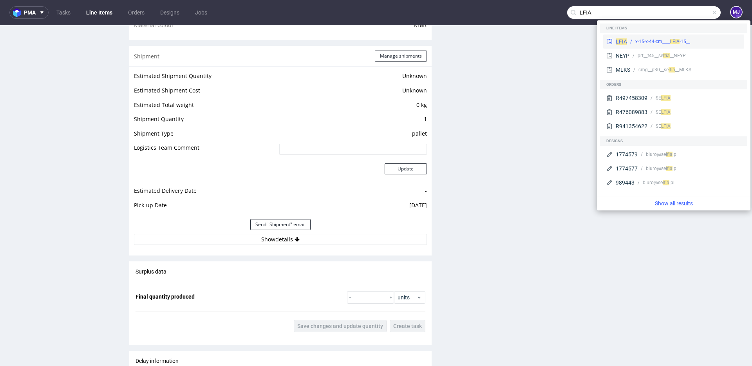
type input "LFIA"
click at [642, 41] on div "__15-x-15-x-44-cm____ LFIA" at bounding box center [663, 41] width 55 height 7
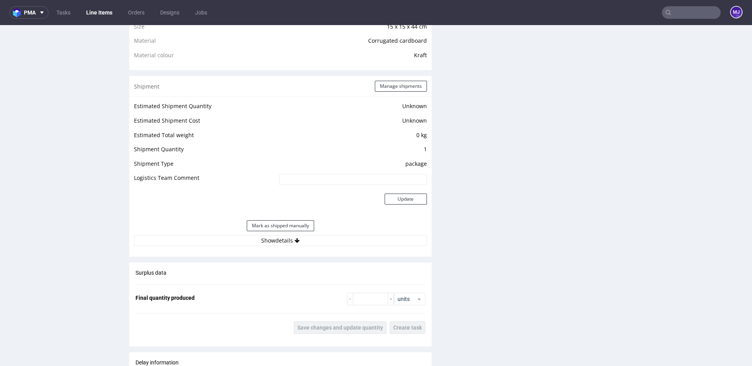
scroll to position [594, 0]
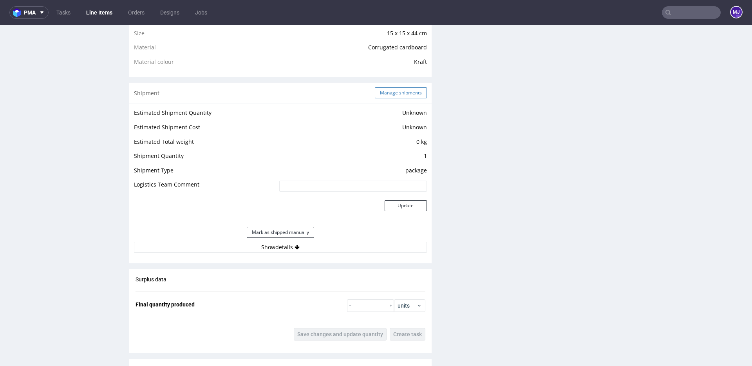
click at [396, 92] on button "Manage shipments" at bounding box center [401, 92] width 52 height 11
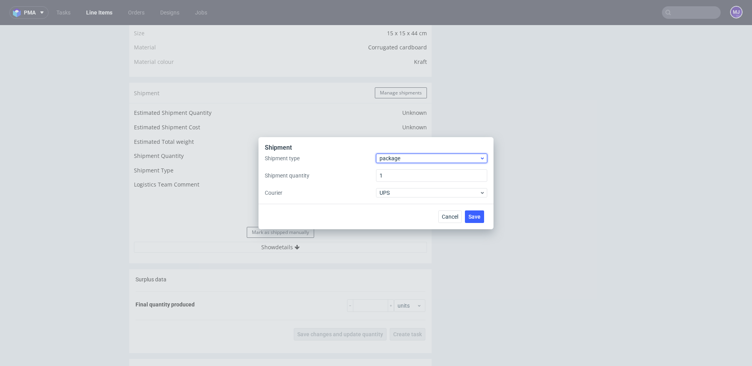
click at [399, 155] on span "package" at bounding box center [430, 158] width 100 height 8
click at [409, 178] on div "pallet" at bounding box center [431, 175] width 105 height 14
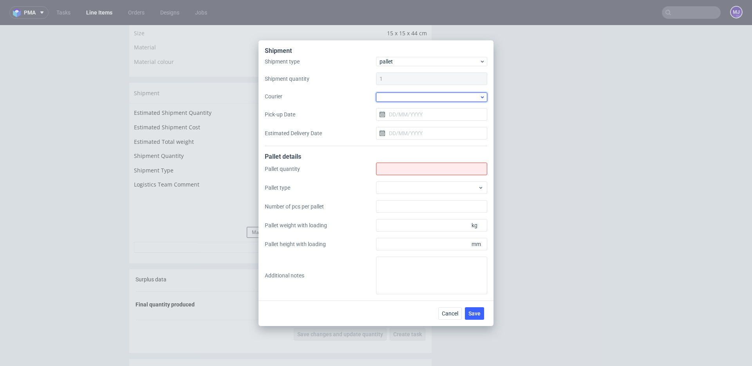
click at [415, 98] on div at bounding box center [431, 96] width 111 height 9
click at [406, 129] on div "Kuehne + Nagel" at bounding box center [431, 132] width 105 height 14
click at [409, 113] on input "Pick-up Date" at bounding box center [431, 113] width 111 height 13
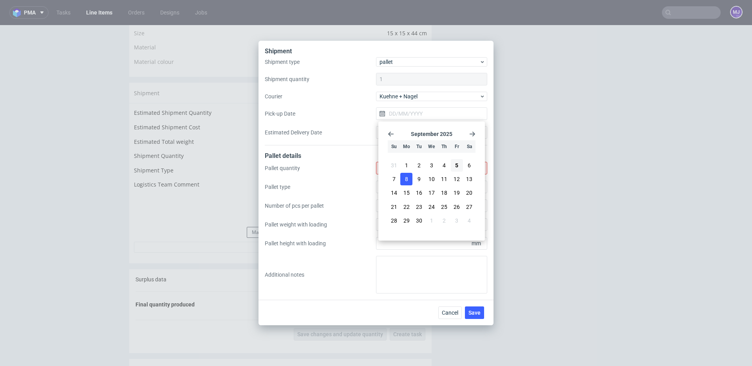
click at [407, 179] on span "8" at bounding box center [406, 179] width 3 height 8
type input "08/09/2025"
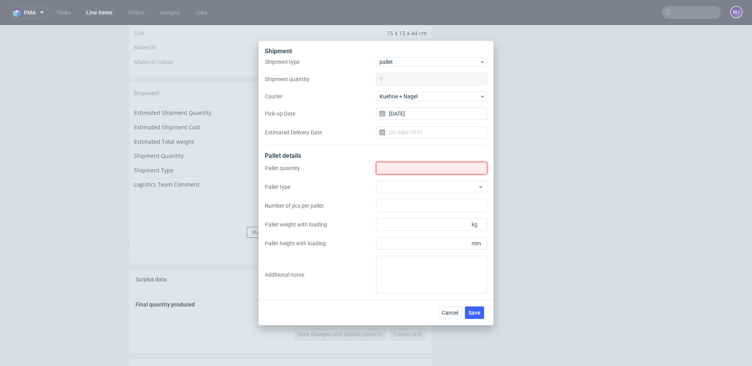
click at [396, 168] on input "Shipment type" at bounding box center [431, 168] width 111 height 13
type input "1"
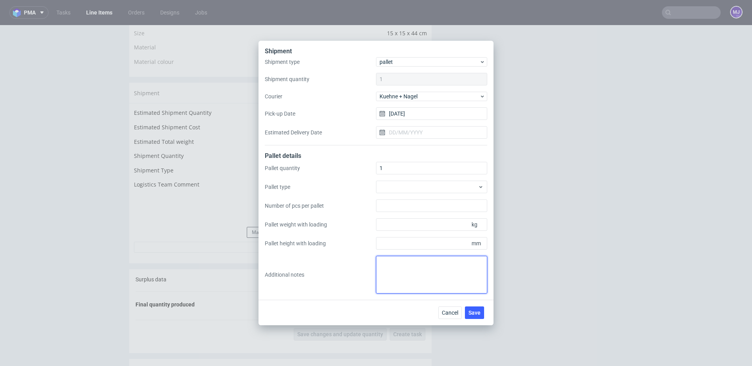
click at [393, 269] on textarea at bounding box center [431, 275] width 111 height 38
paste textarea "RWM006427112"
type textarea "RWM006427112"
click at [426, 278] on textarea at bounding box center [431, 275] width 111 height 38
paste textarea "1 paleta 102 cm x 80 x 120 - 103 kg"
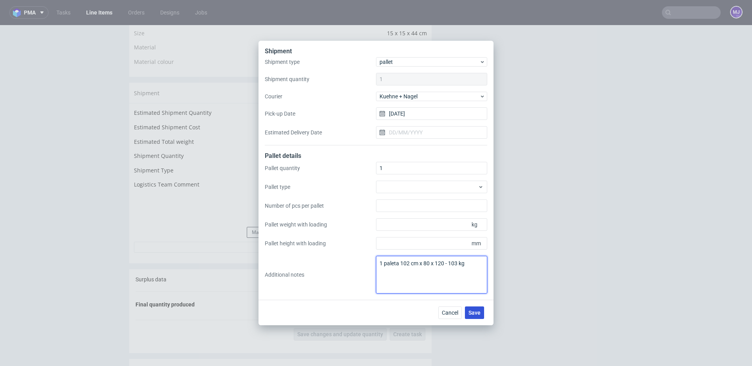
type textarea "1 paleta 102 cm x 80 x 120 - 103 kg"
click at [475, 311] on span "Save" at bounding box center [475, 312] width 12 height 5
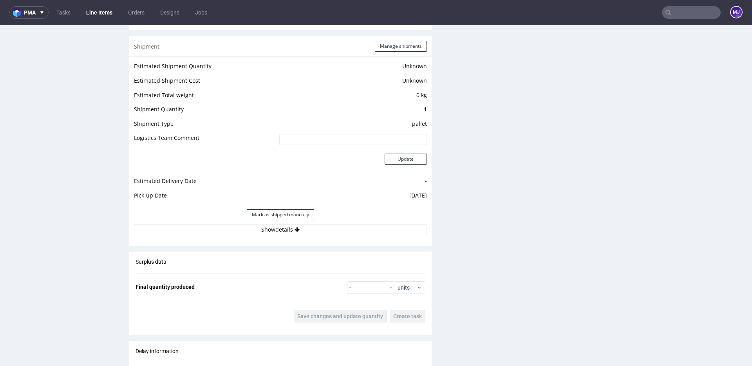
scroll to position [659, 0]
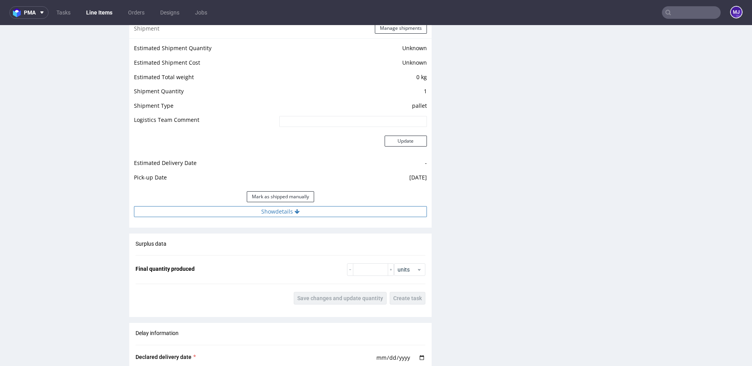
click at [276, 209] on button "Show details" at bounding box center [280, 211] width 293 height 11
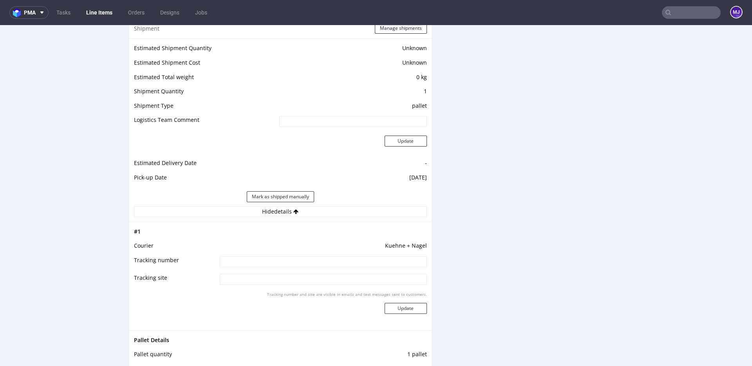
click at [279, 261] on input at bounding box center [323, 261] width 207 height 11
paste input "RWM006427112"
type input "RWM006427112"
click at [410, 312] on button "Update" at bounding box center [406, 308] width 42 height 11
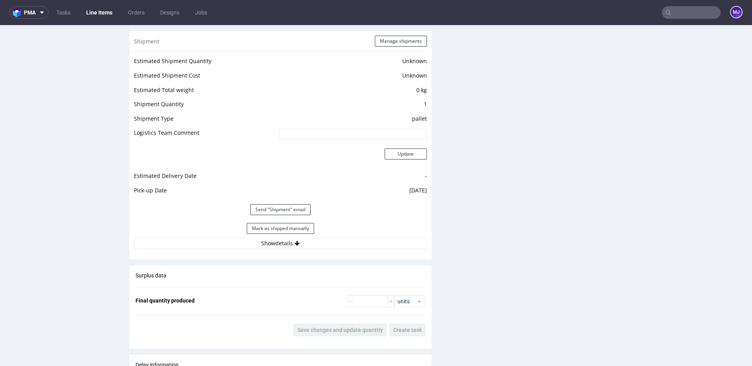
scroll to position [723, 0]
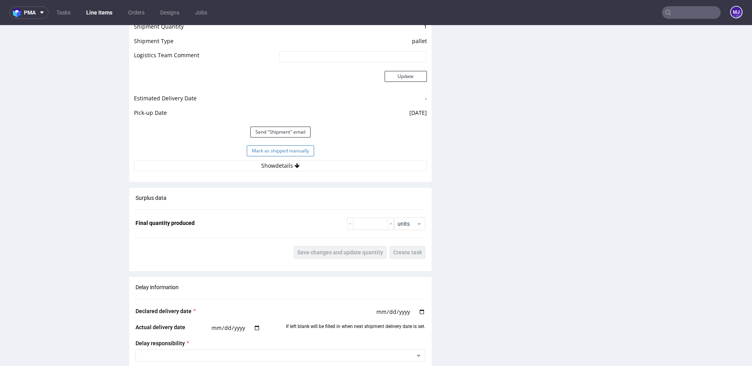
click at [285, 151] on button "Mark as shipped manually" at bounding box center [280, 150] width 67 height 11
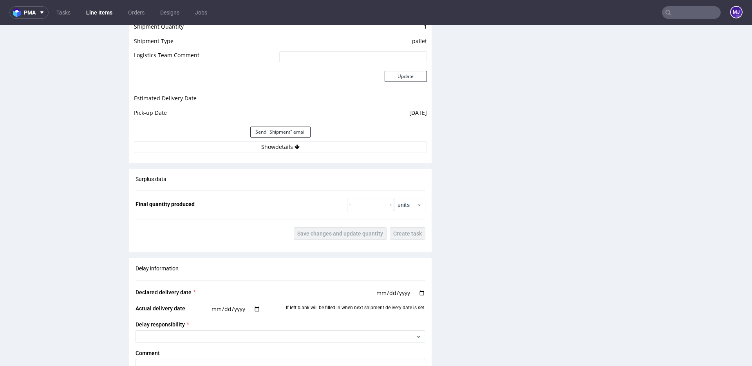
click at [683, 12] on input "text" at bounding box center [691, 12] width 59 height 13
paste input "YRCR"
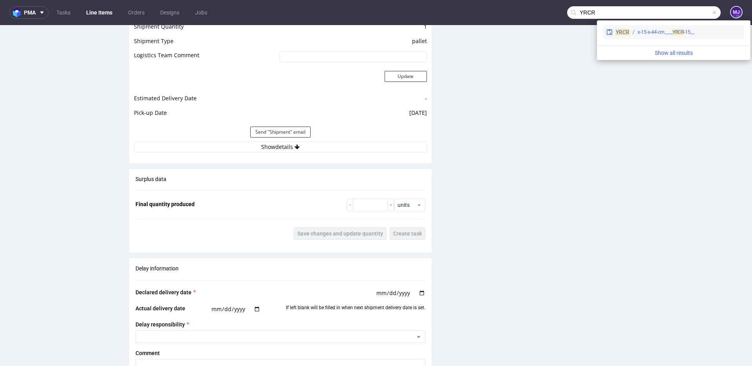
type input "YRCR"
click at [642, 34] on div "__15-x-15-x-44-cm____ YRCR" at bounding box center [666, 32] width 57 height 7
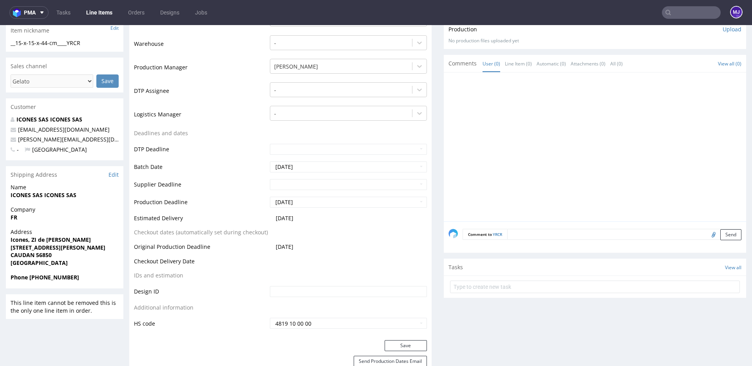
scroll to position [292, 0]
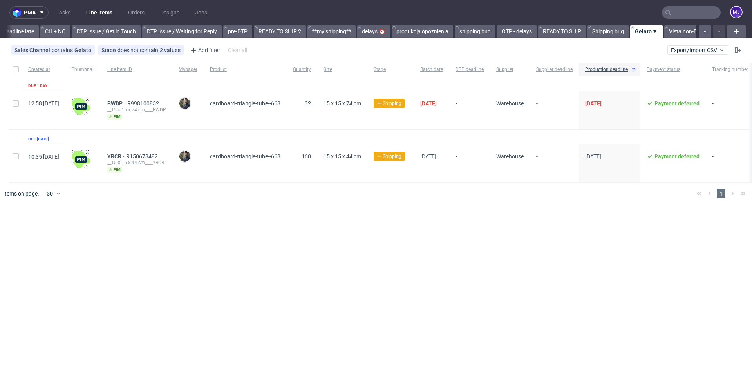
scroll to position [0, 1182]
